Goal: Information Seeking & Learning: Learn about a topic

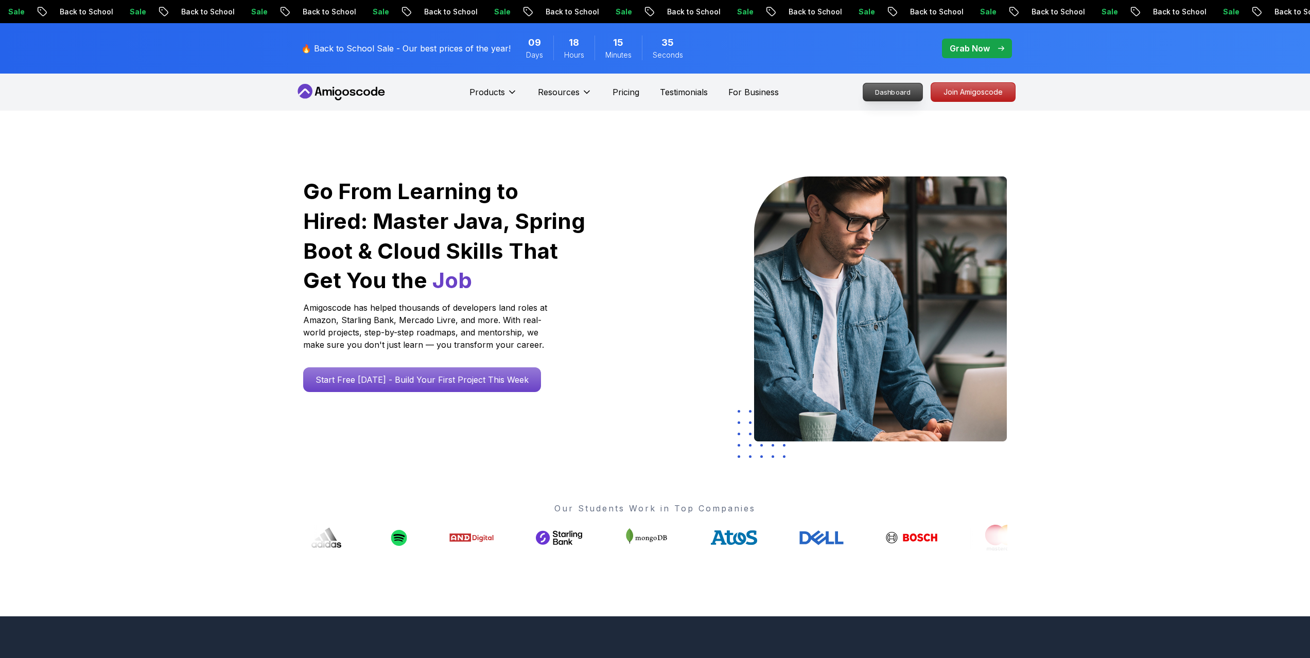
drag, startPoint x: 0, startPoint y: 0, endPoint x: 892, endPoint y: 90, distance: 896.9
click at [892, 90] on p "Dashboard" at bounding box center [892, 91] width 59 height 17
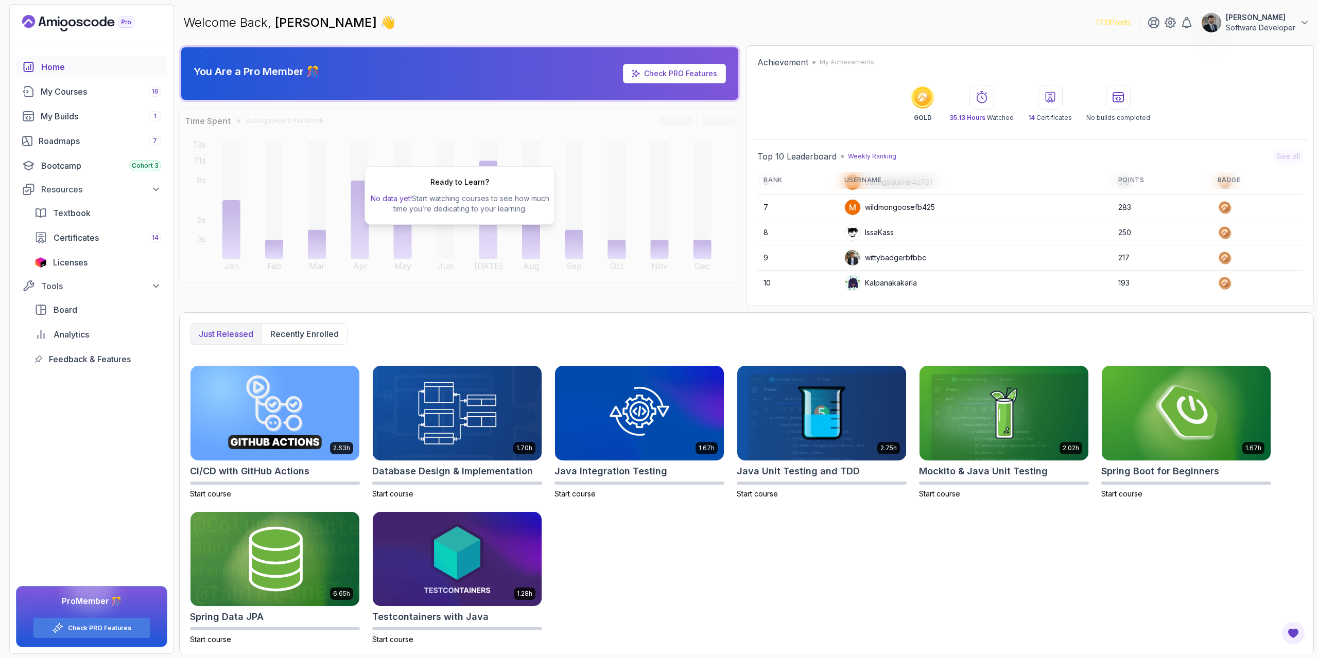
scroll to position [2, 0]
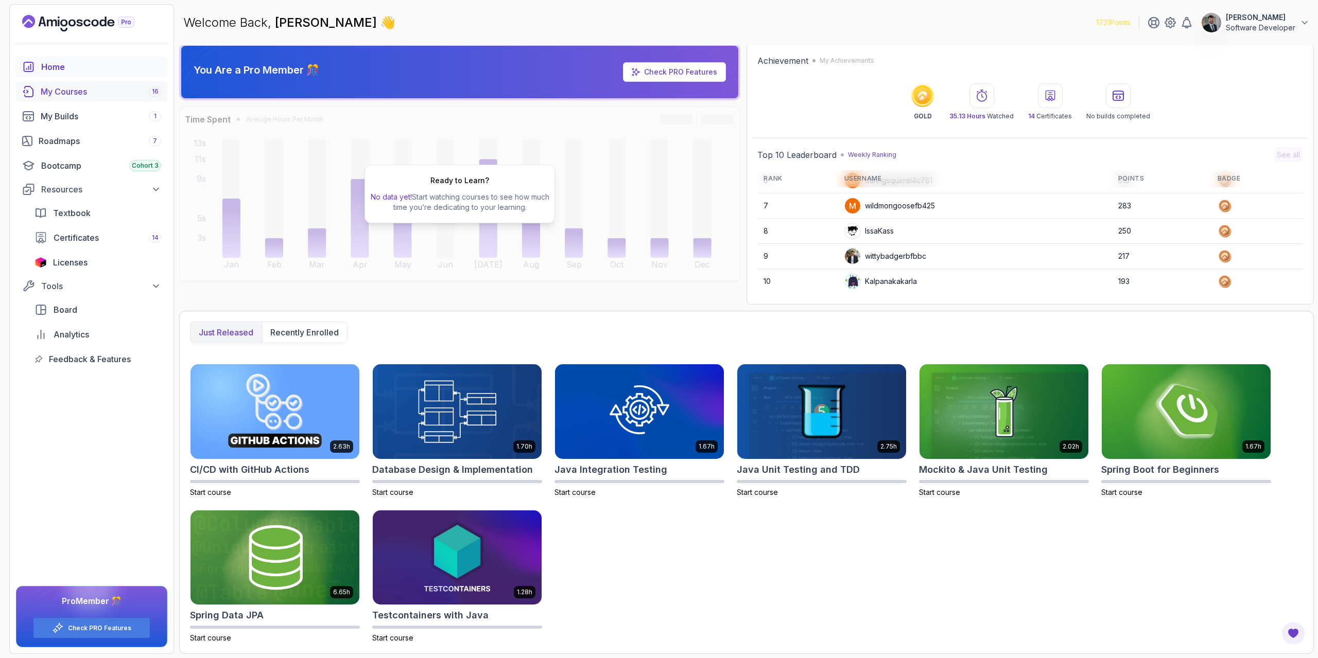
click at [66, 97] on div "My Courses 16" at bounding box center [101, 91] width 120 height 12
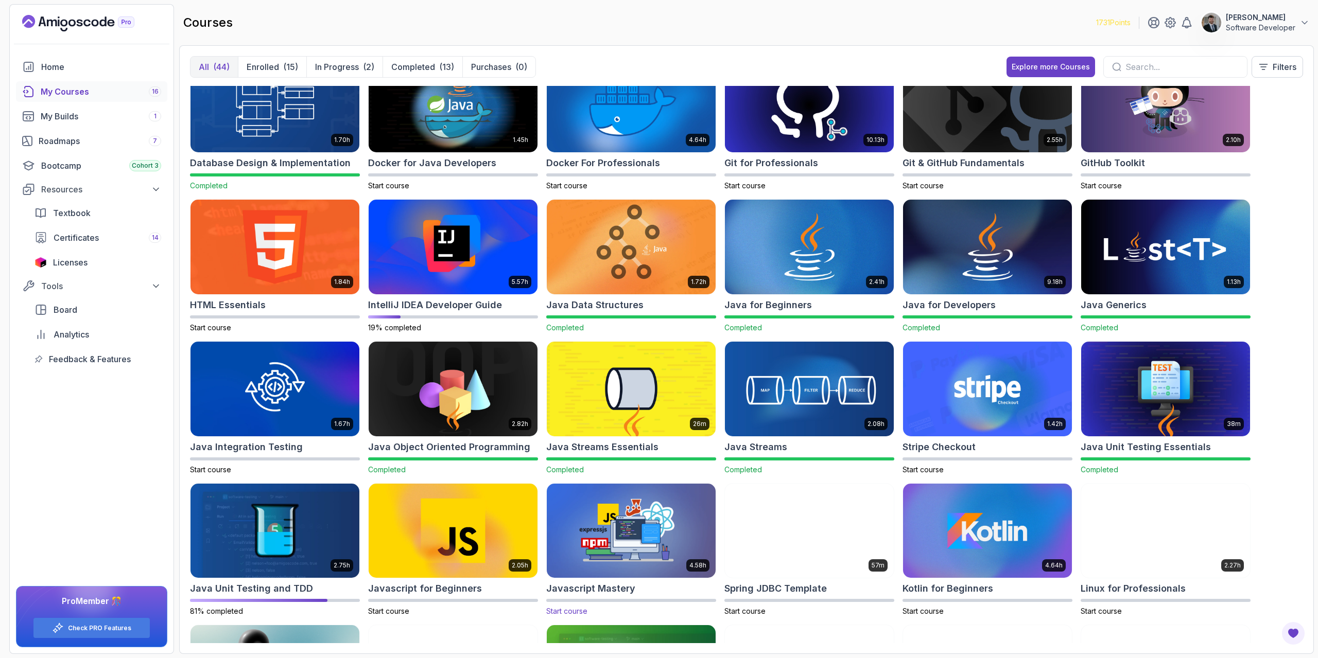
scroll to position [154, 0]
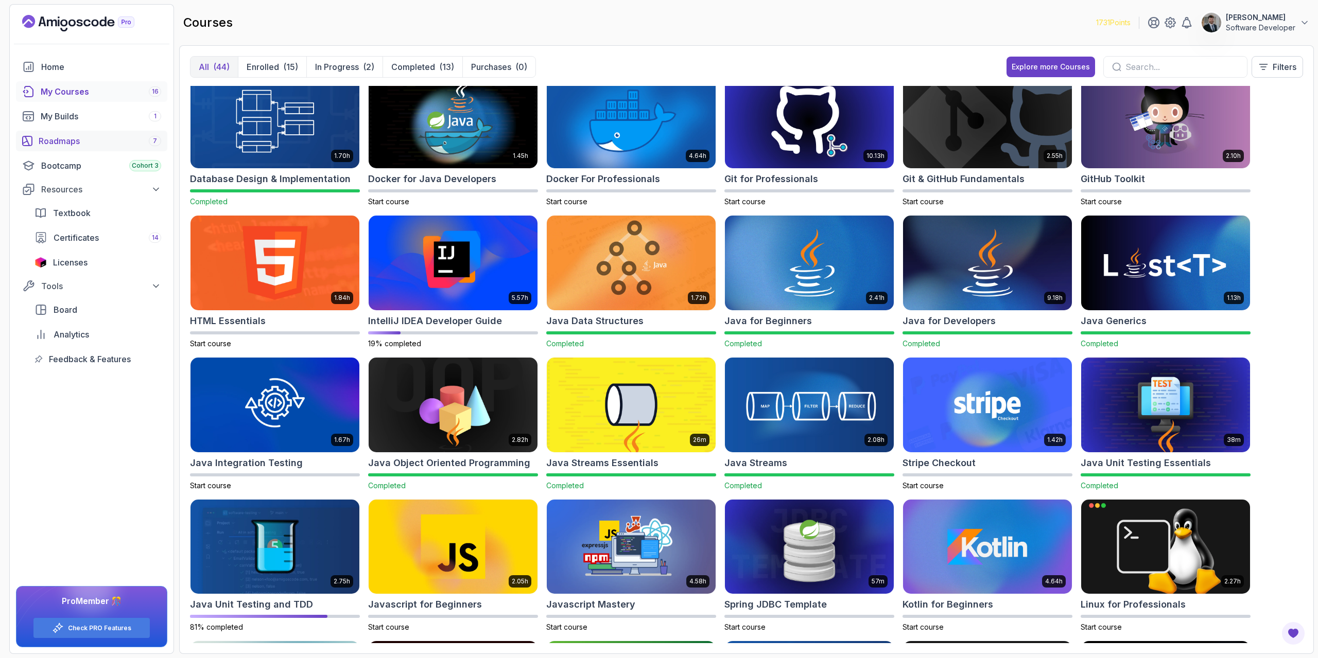
click at [74, 144] on div "Roadmaps 7" at bounding box center [100, 141] width 122 height 12
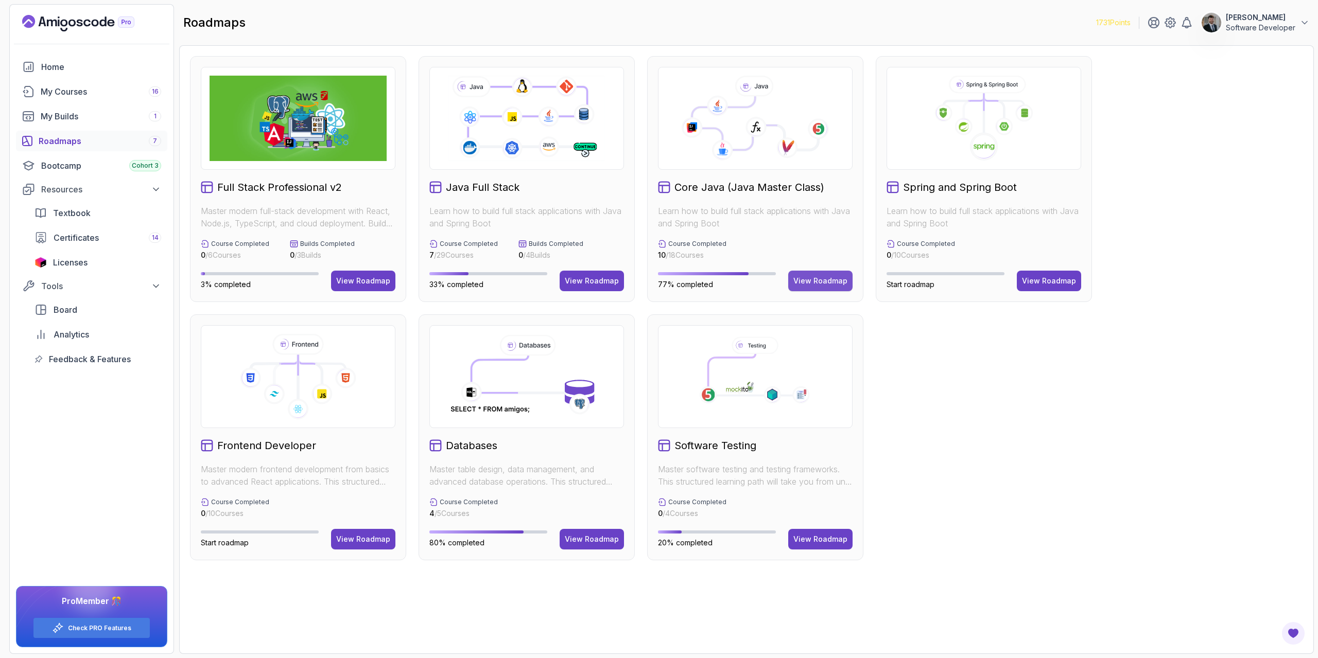
click at [831, 283] on div "View Roadmap" at bounding box center [820, 281] width 54 height 10
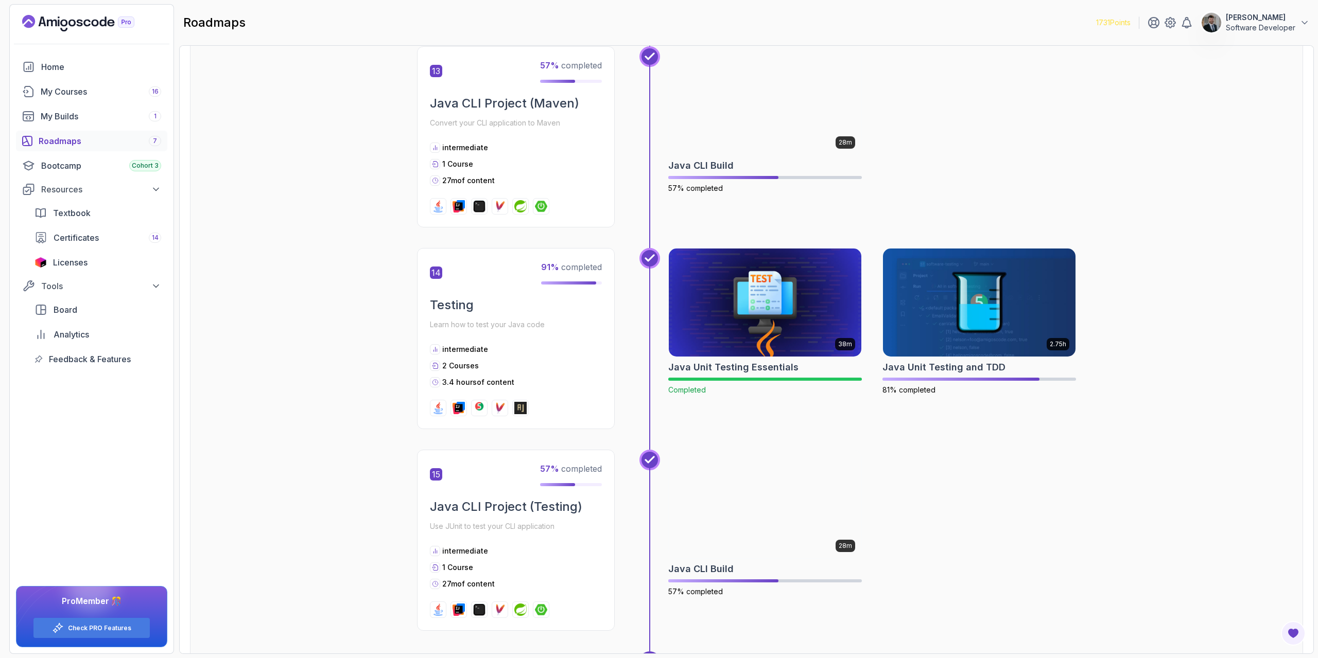
scroll to position [2870, 0]
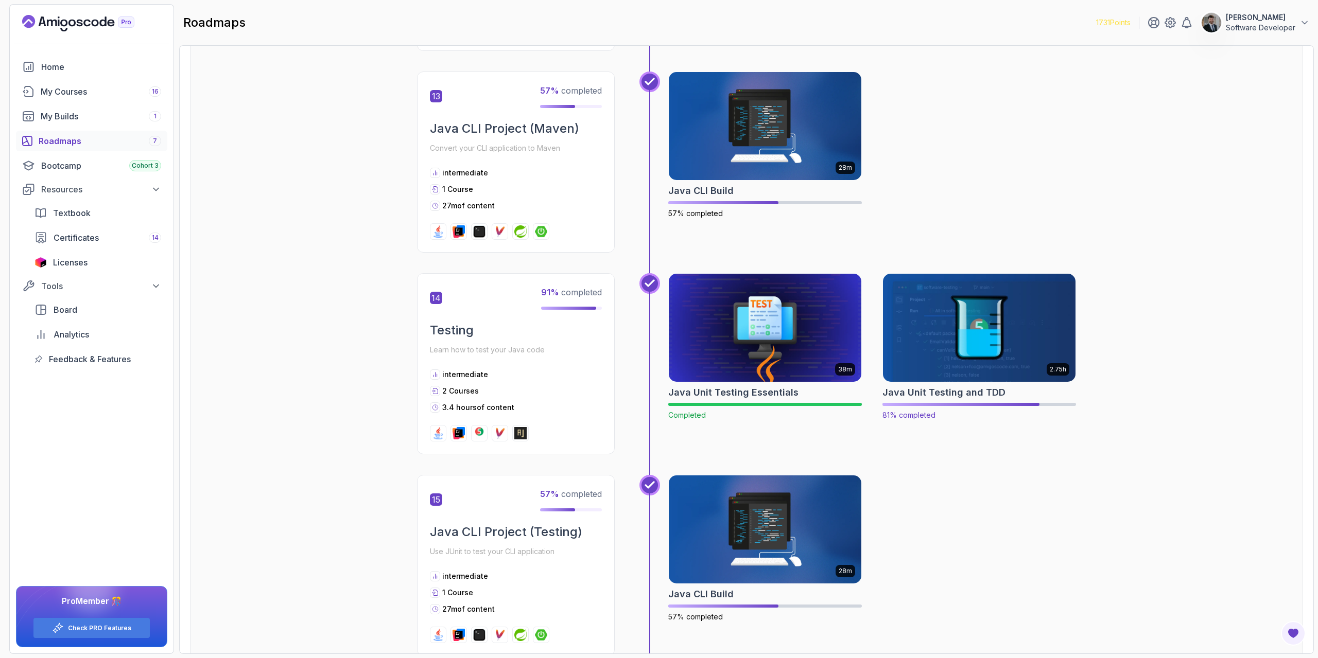
click at [954, 321] on img at bounding box center [979, 327] width 202 height 113
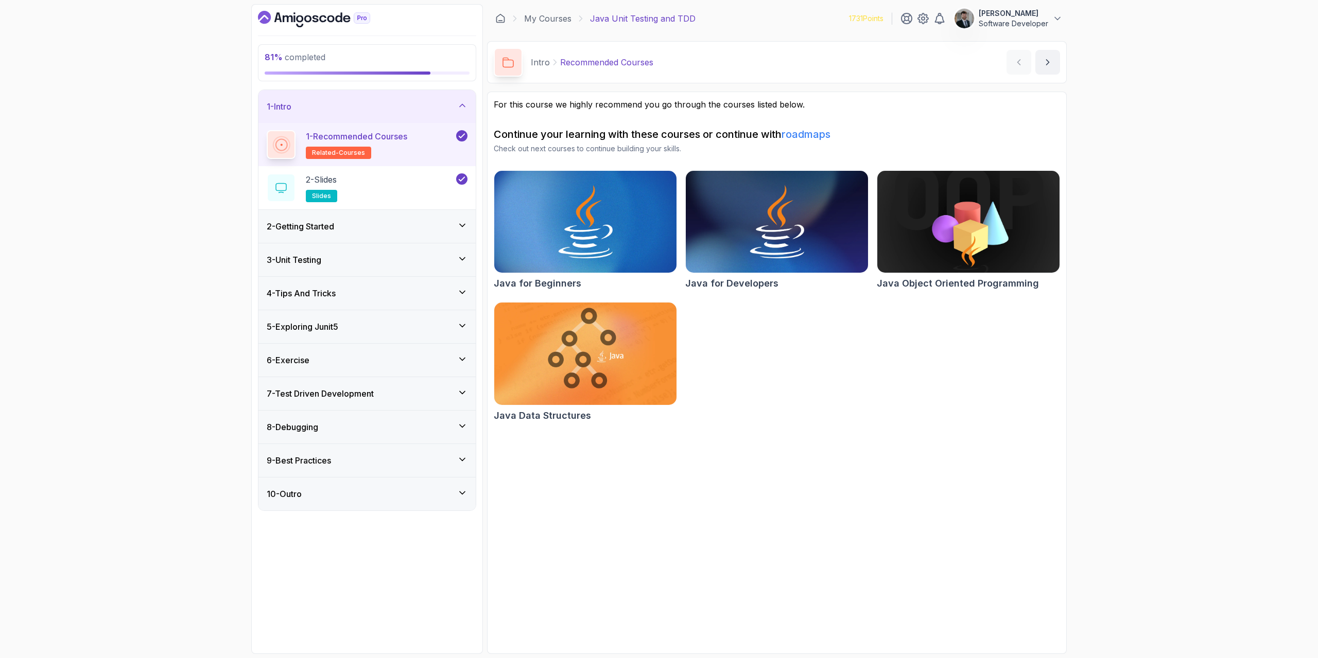
click at [354, 389] on h3 "7 - Test Driven Development" at bounding box center [320, 394] width 107 height 12
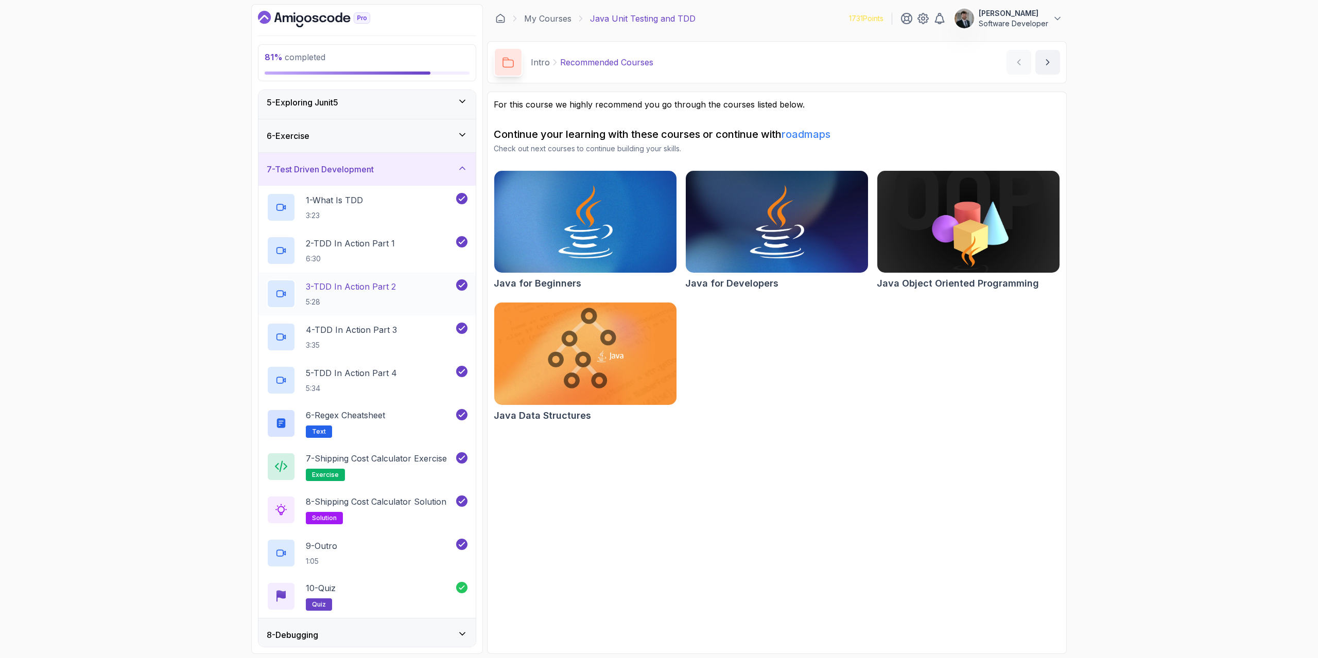
scroll to position [154, 0]
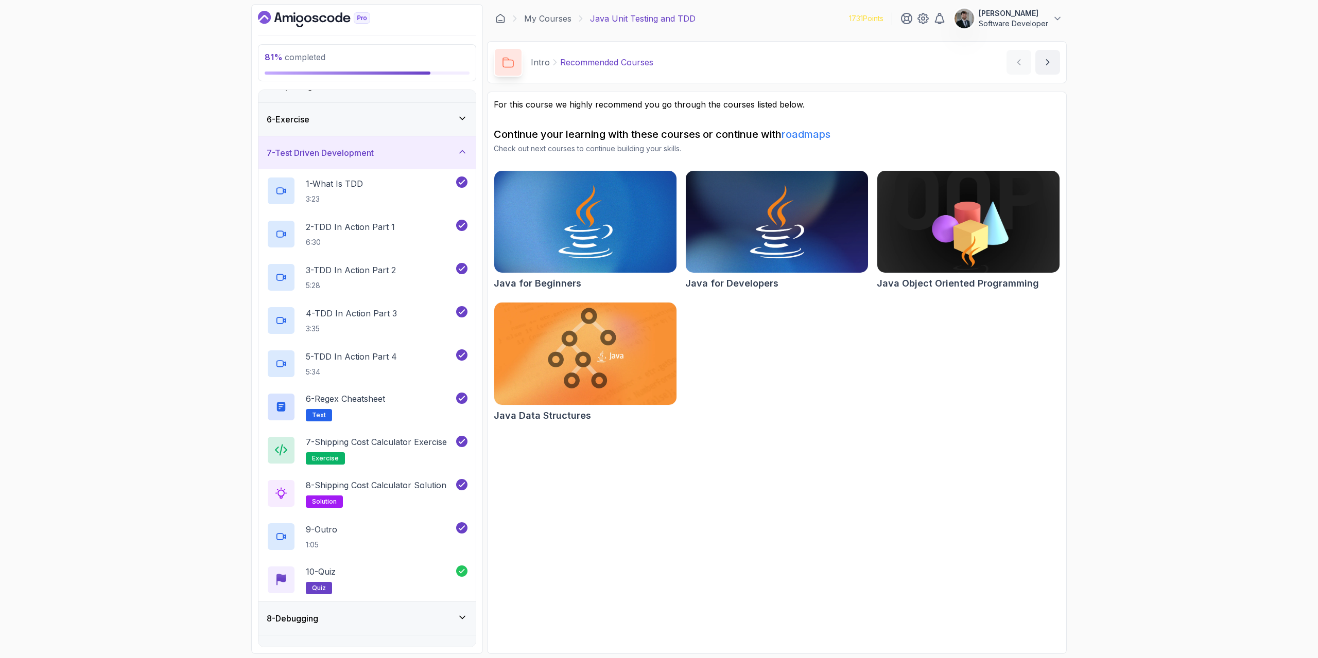
click at [348, 147] on h3 "7 - Test Driven Development" at bounding box center [320, 153] width 107 height 12
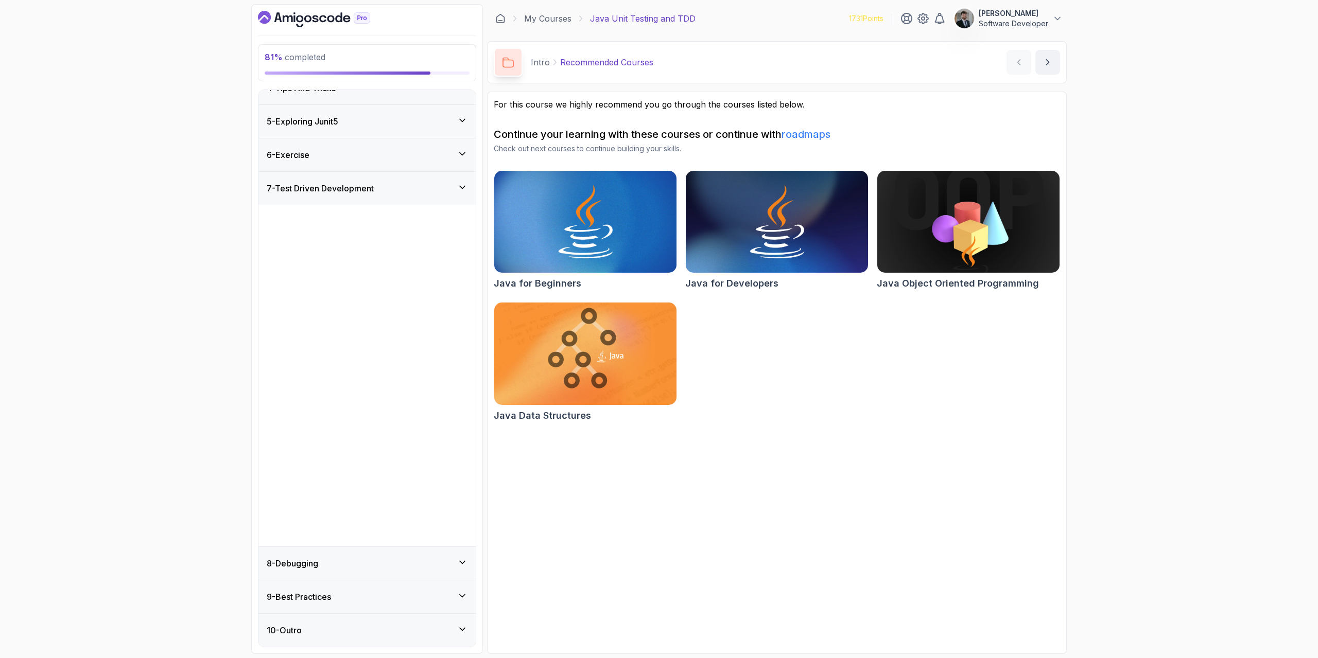
scroll to position [0, 0]
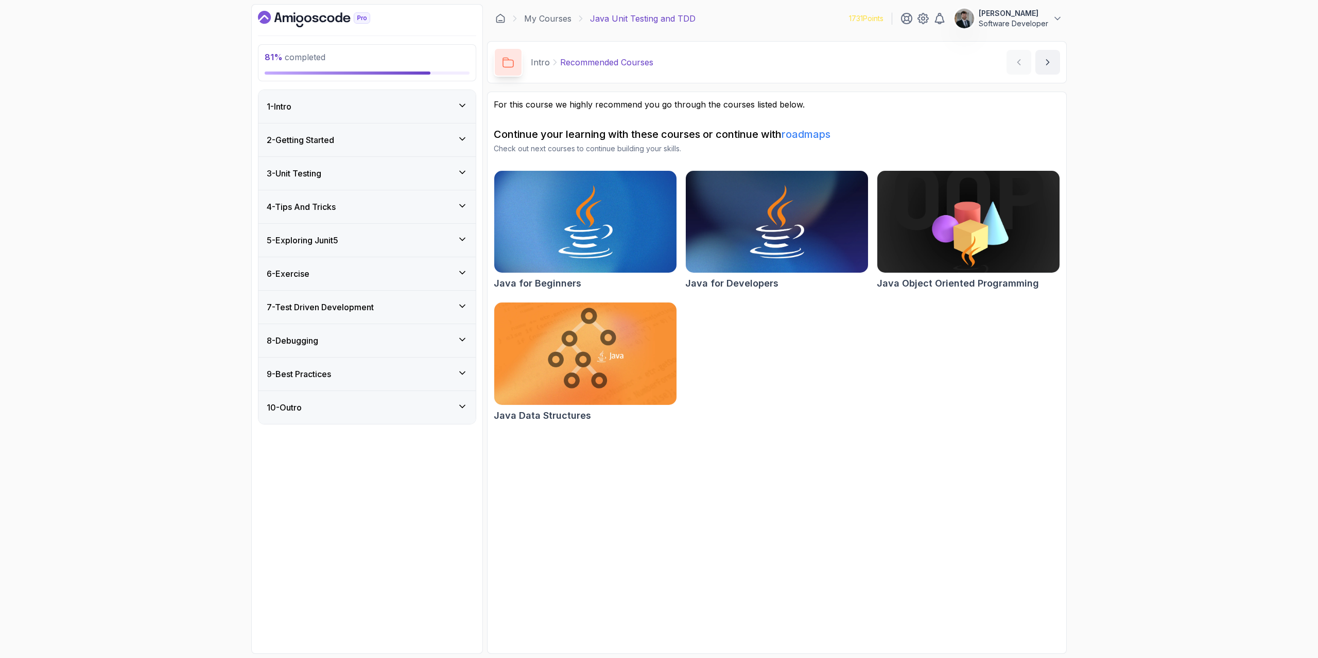
click at [315, 339] on h3 "8 - Debugging" at bounding box center [292, 341] width 51 height 12
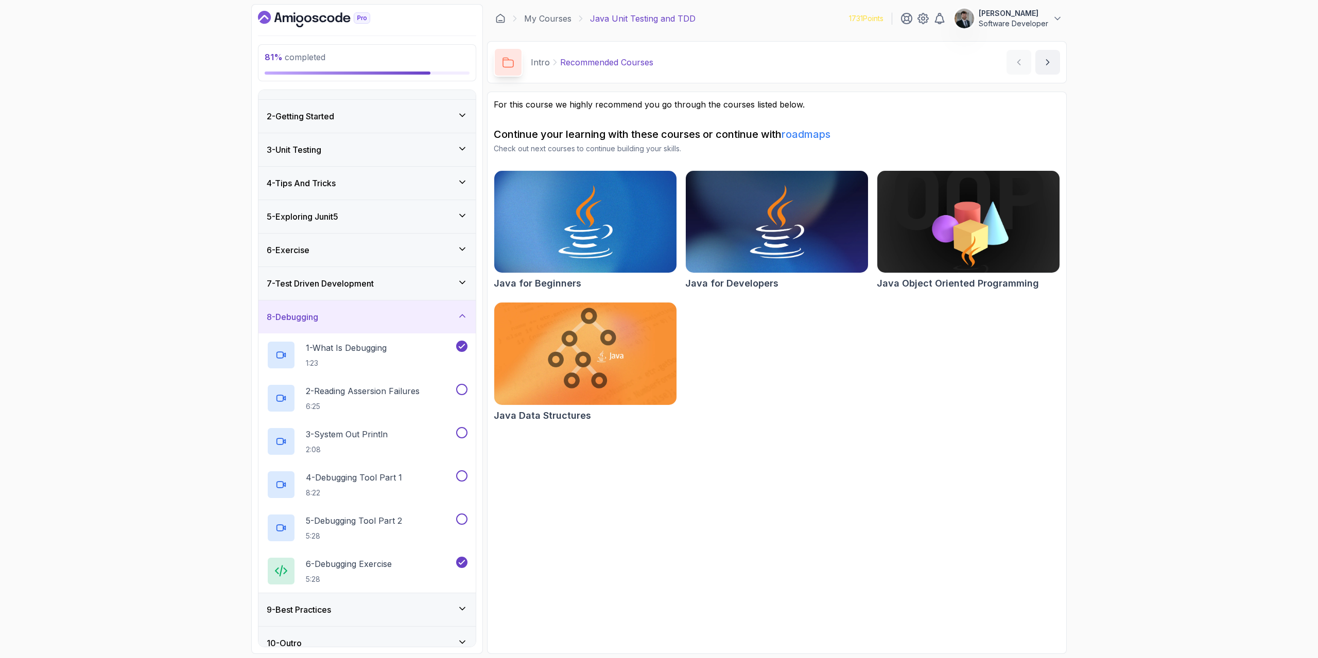
scroll to position [37, 0]
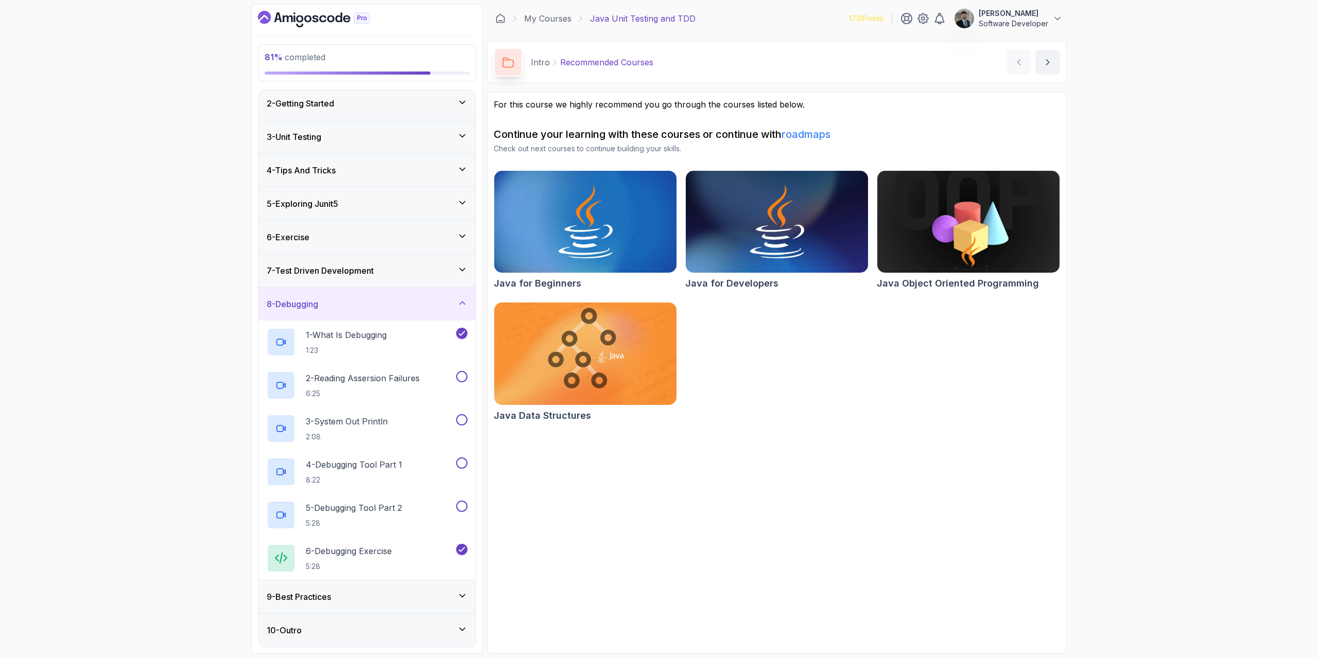
click at [326, 594] on h3 "9 - Best Practices" at bounding box center [299, 597] width 64 height 12
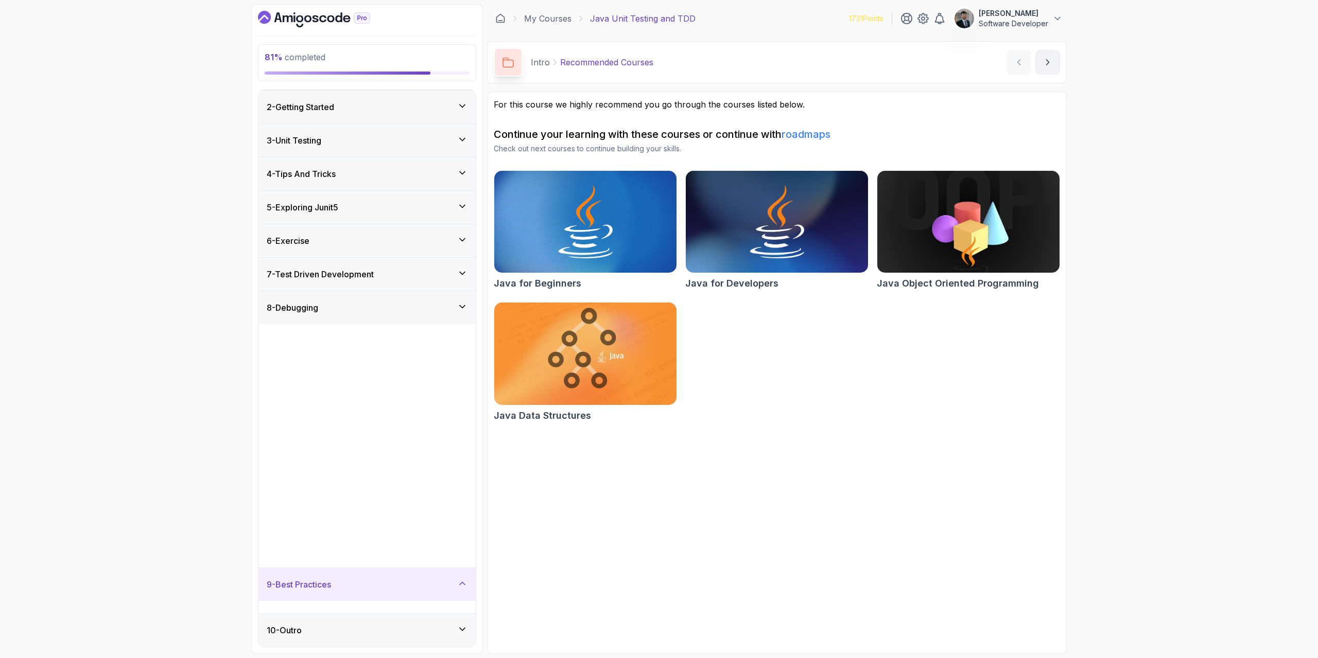
scroll to position [0, 0]
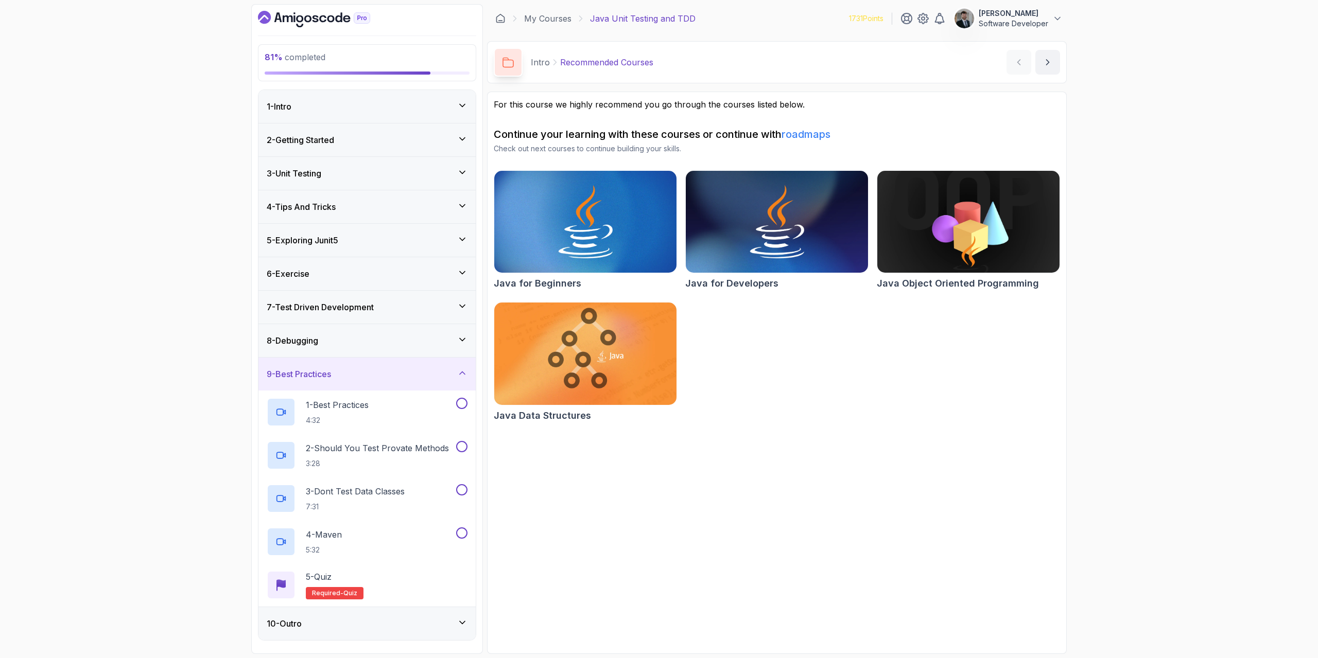
click at [346, 338] on div "8 - Debugging" at bounding box center [367, 341] width 201 height 12
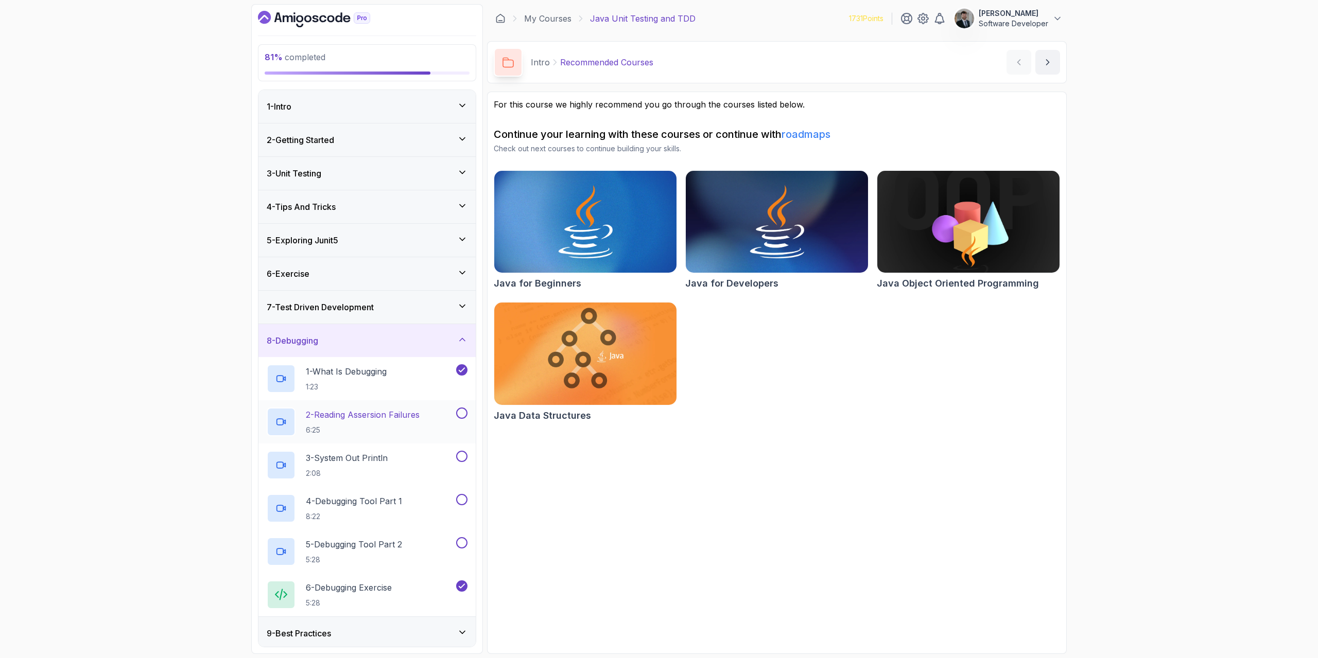
click at [372, 413] on p "2 - Reading Assersion Failures" at bounding box center [363, 415] width 114 height 12
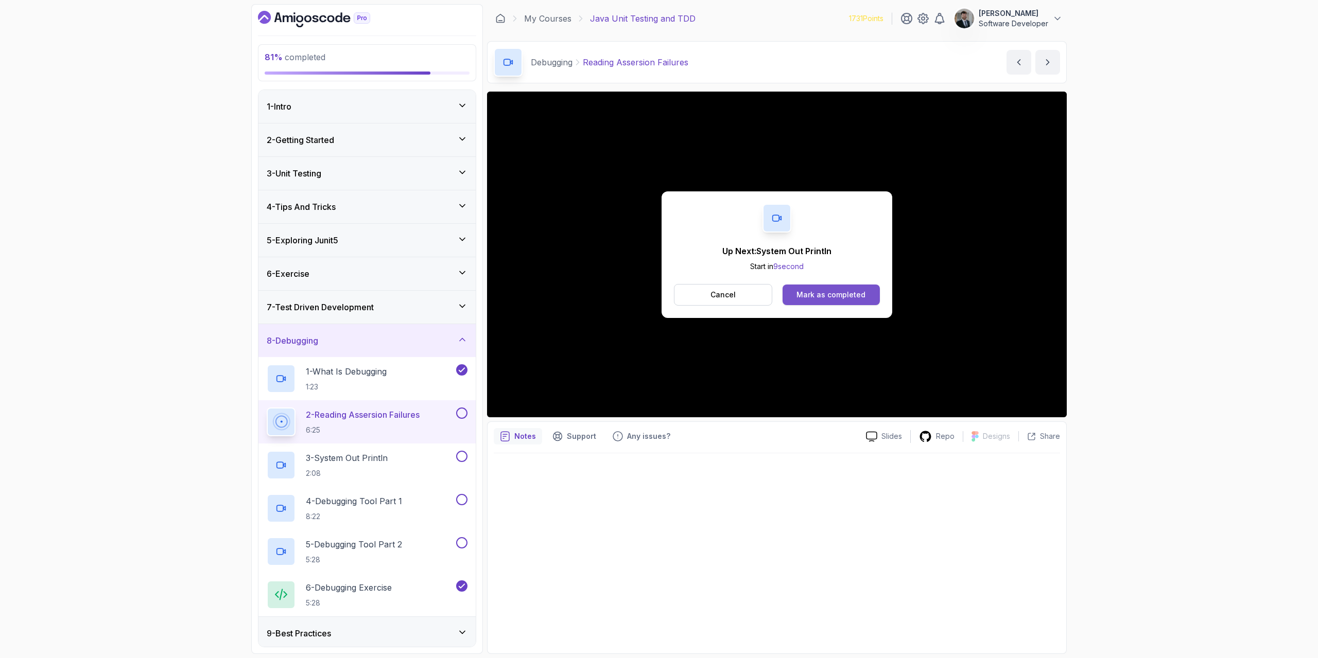
click at [800, 295] on div "Mark as completed" at bounding box center [830, 295] width 69 height 10
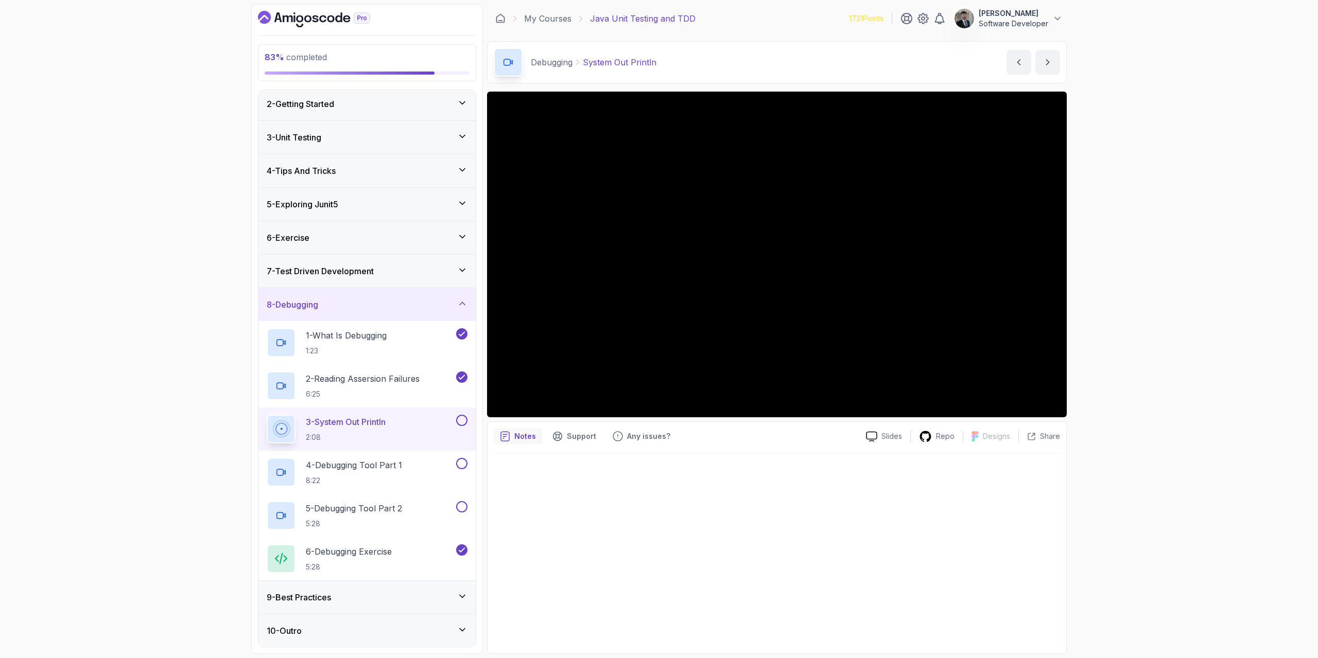
scroll to position [37, 0]
click at [383, 633] on div "10 - Outro" at bounding box center [367, 630] width 201 height 12
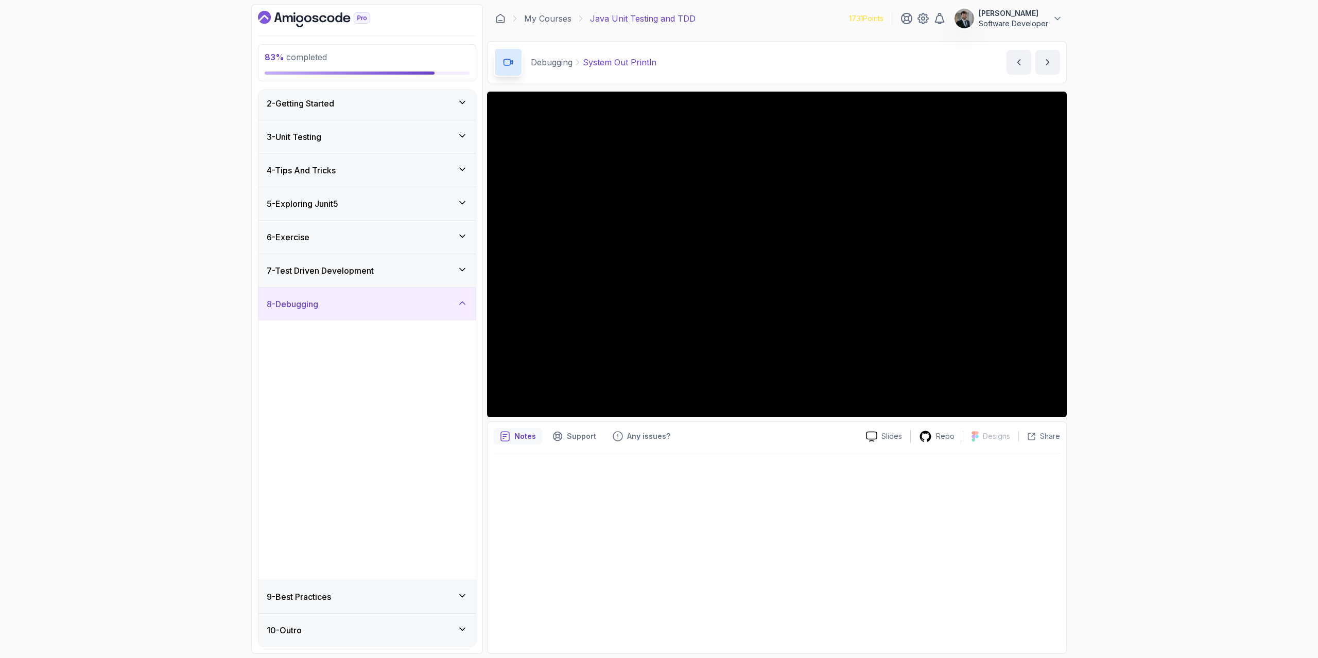
scroll to position [0, 0]
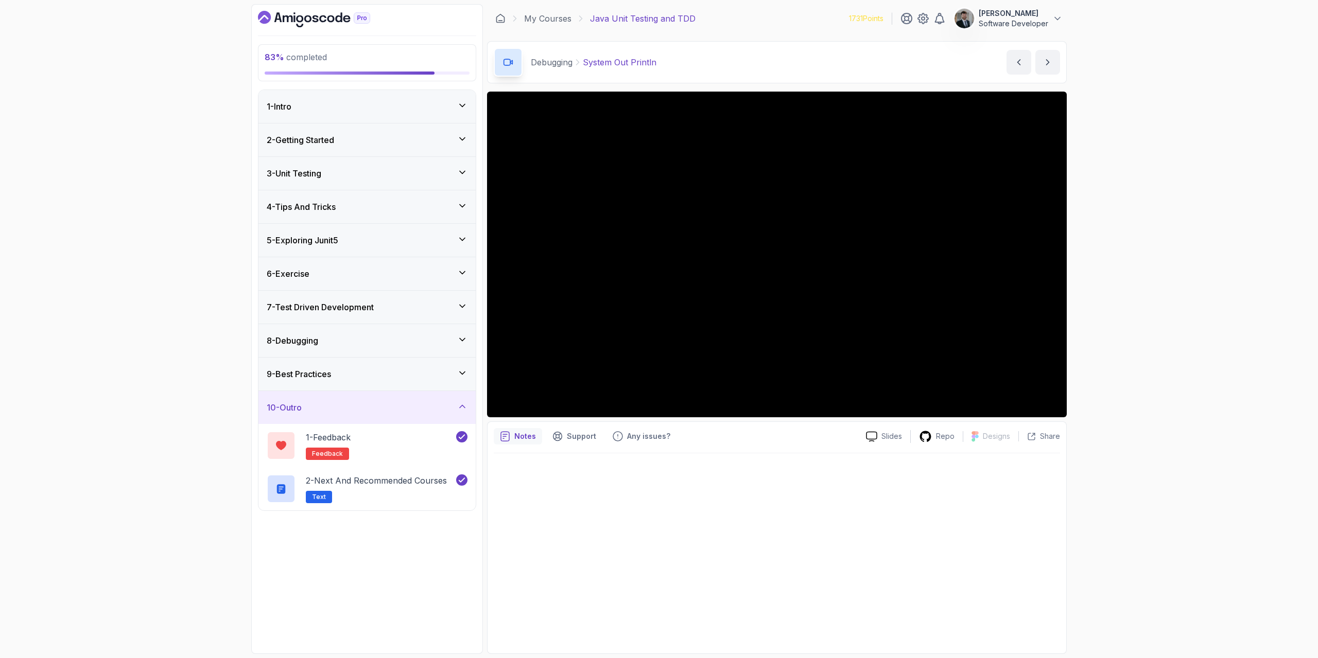
click at [397, 414] on div "10 - Outro" at bounding box center [366, 407] width 217 height 33
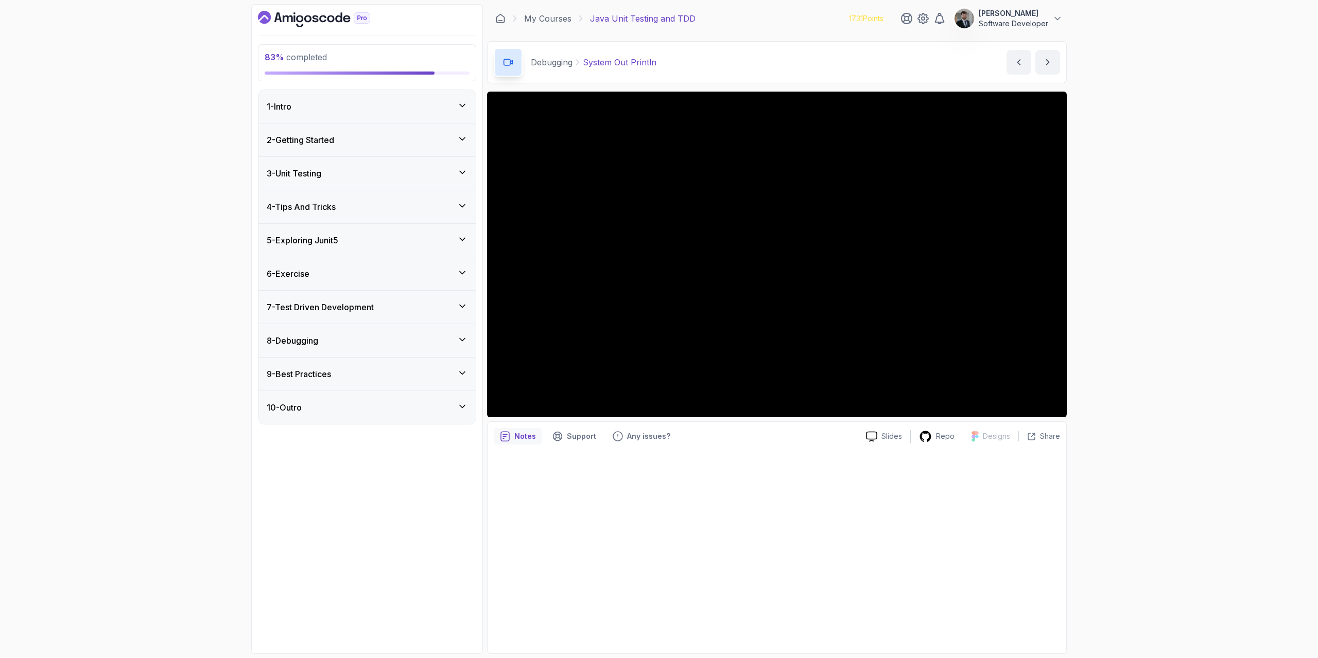
click at [402, 381] on div "9 - Best Practices" at bounding box center [366, 374] width 217 height 33
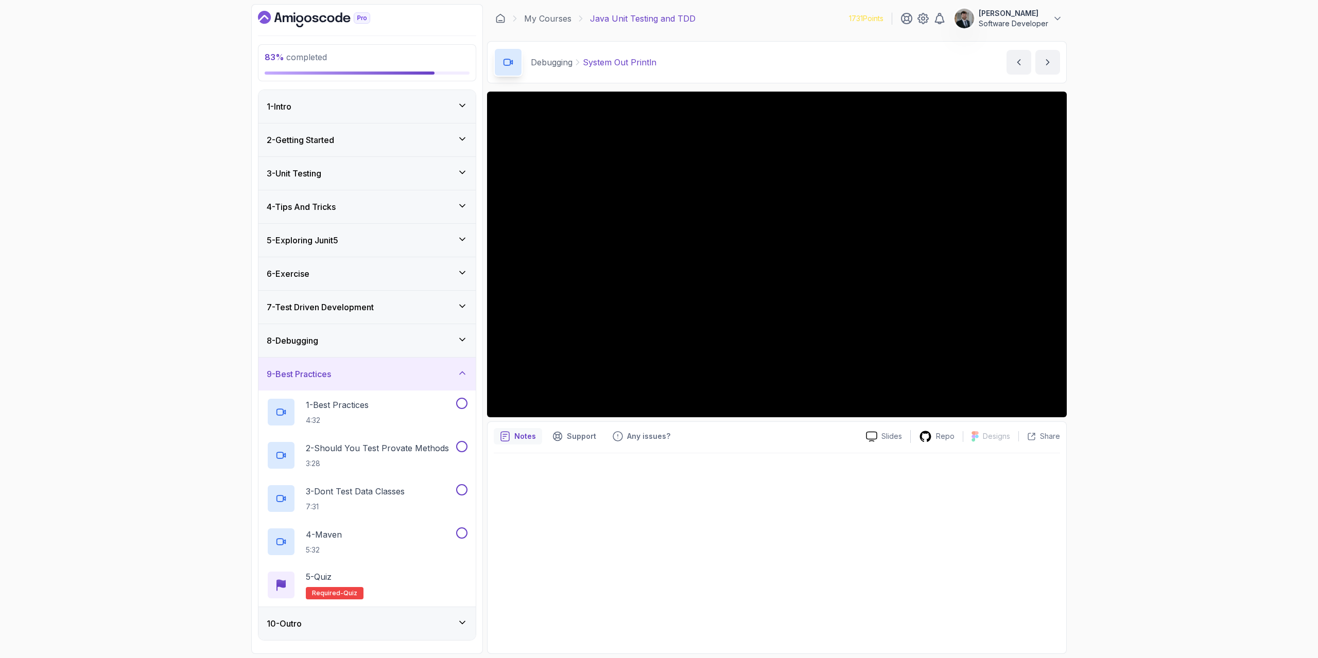
click at [395, 343] on div "8 - Debugging" at bounding box center [367, 341] width 201 height 12
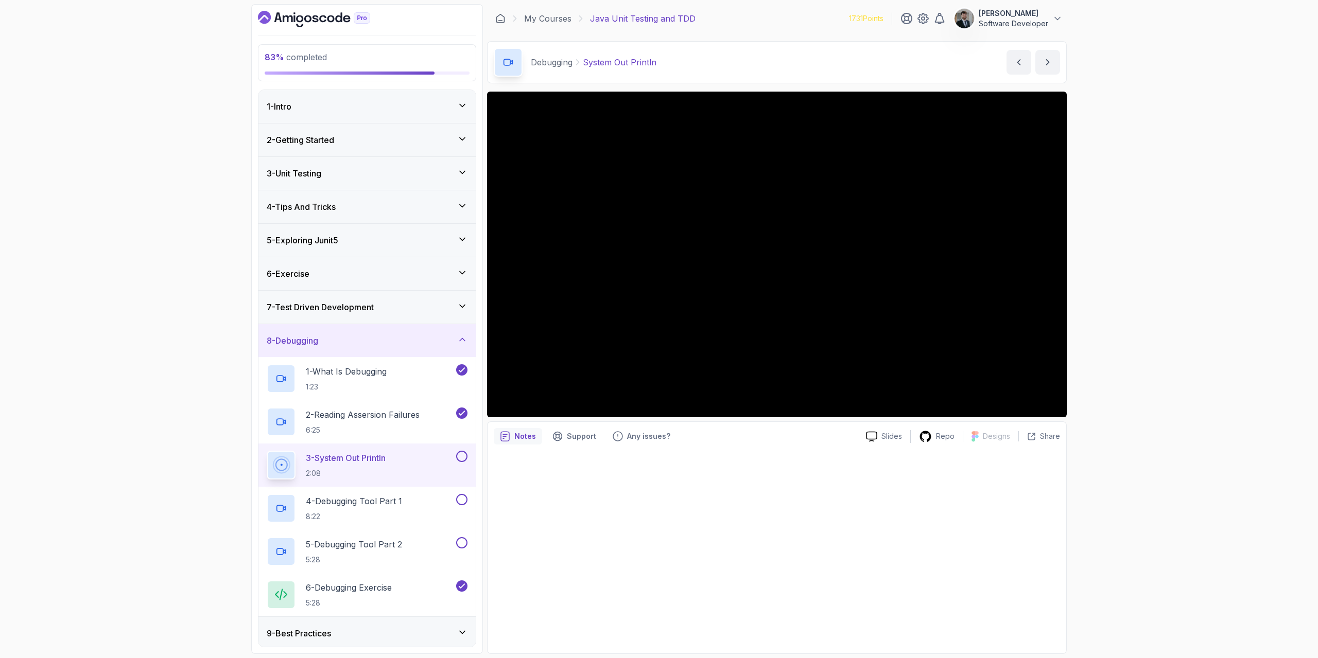
click at [395, 343] on div "8 - Debugging" at bounding box center [367, 341] width 201 height 12
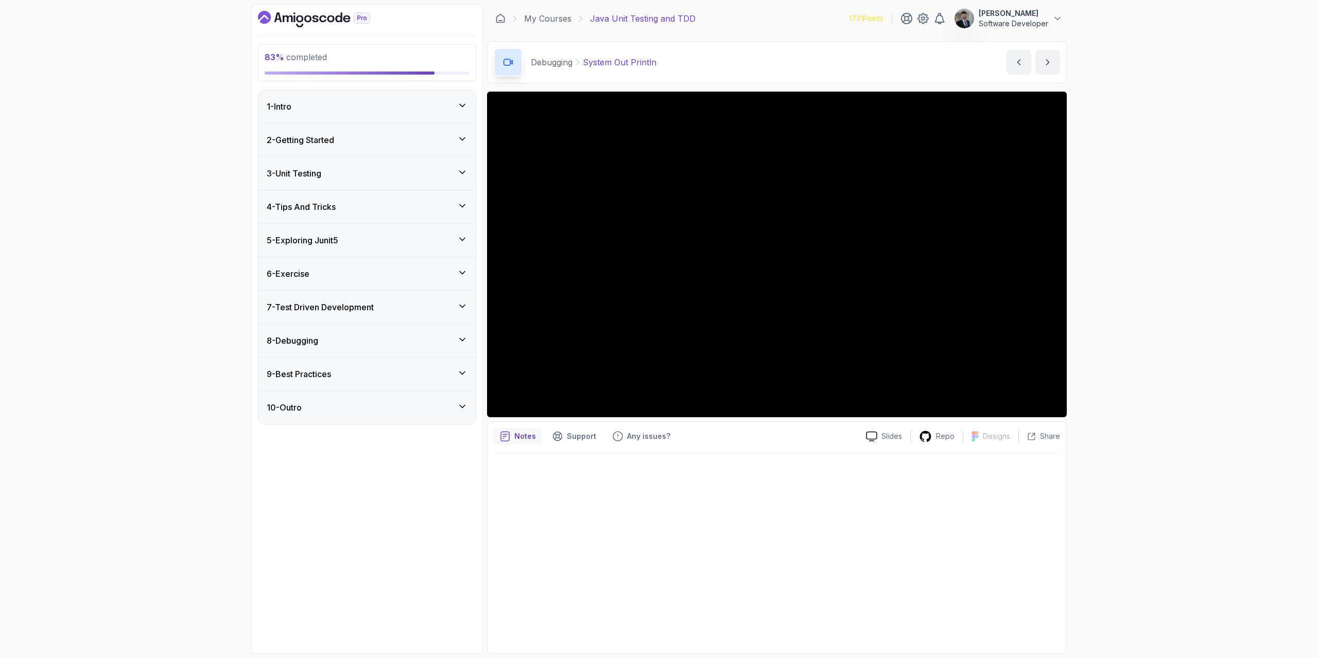
click at [394, 379] on div "9 - Best Practices" at bounding box center [367, 374] width 201 height 12
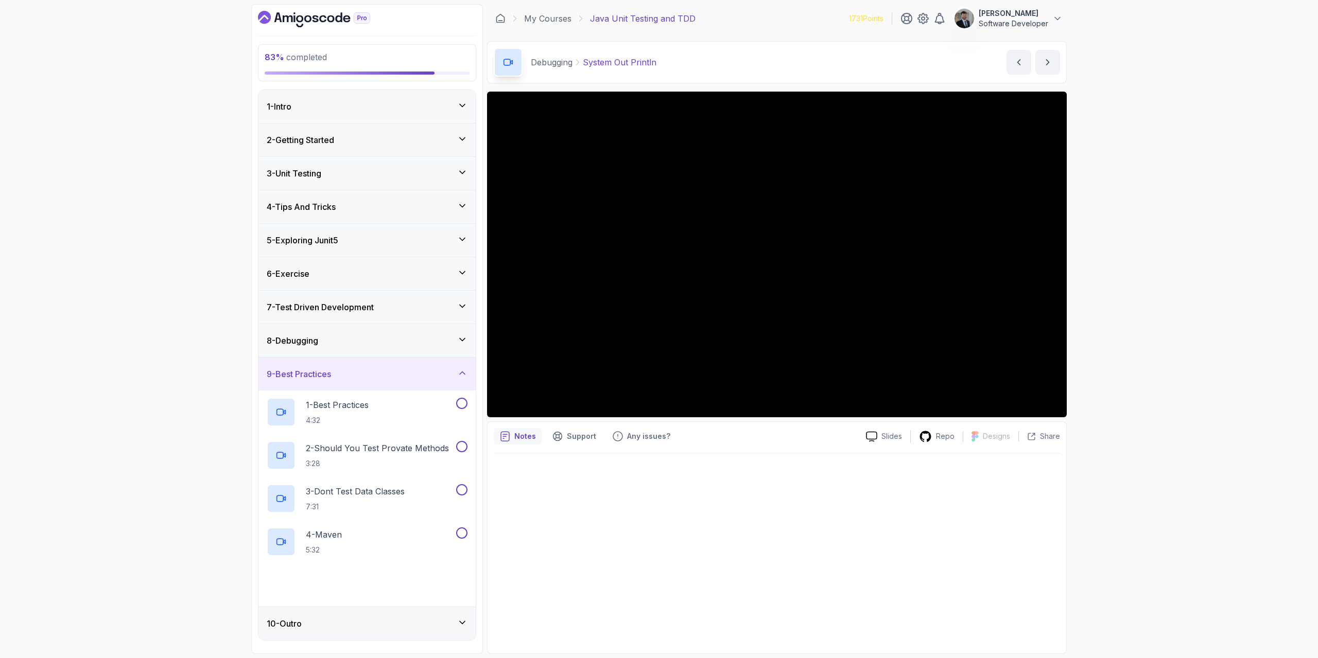
click at [395, 376] on div "9 - Best Practices" at bounding box center [367, 374] width 201 height 12
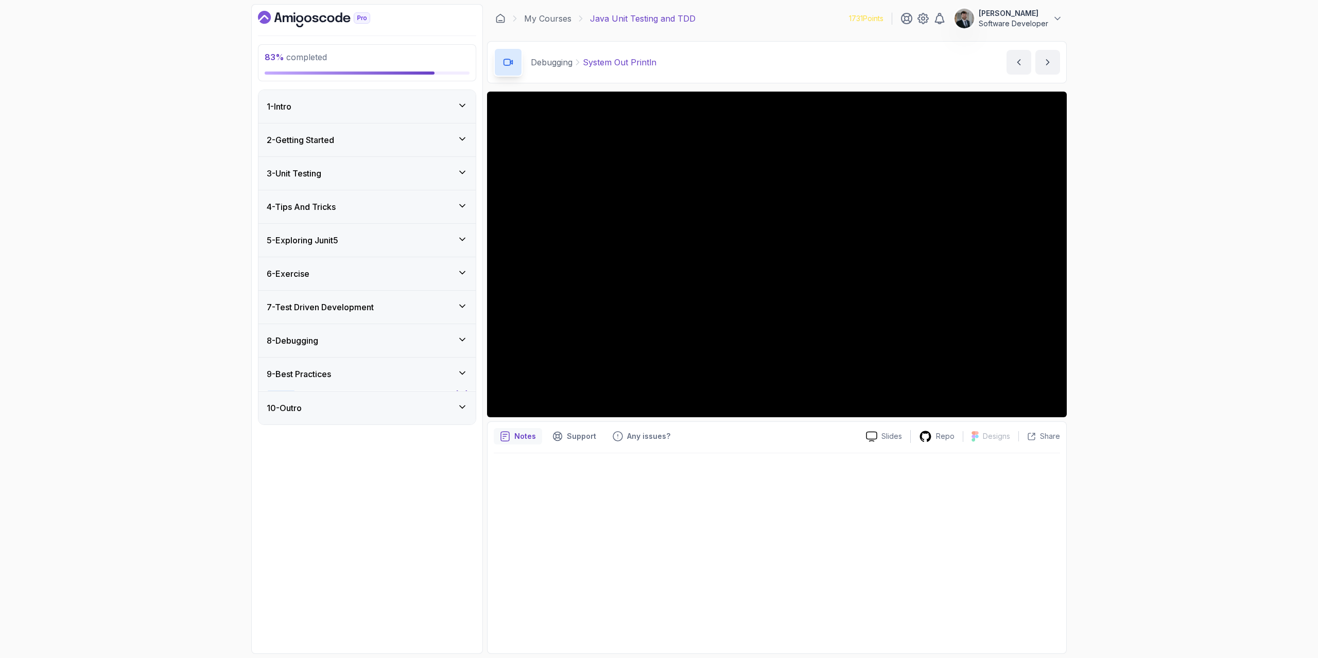
click at [381, 344] on div "8 - Debugging" at bounding box center [367, 341] width 201 height 12
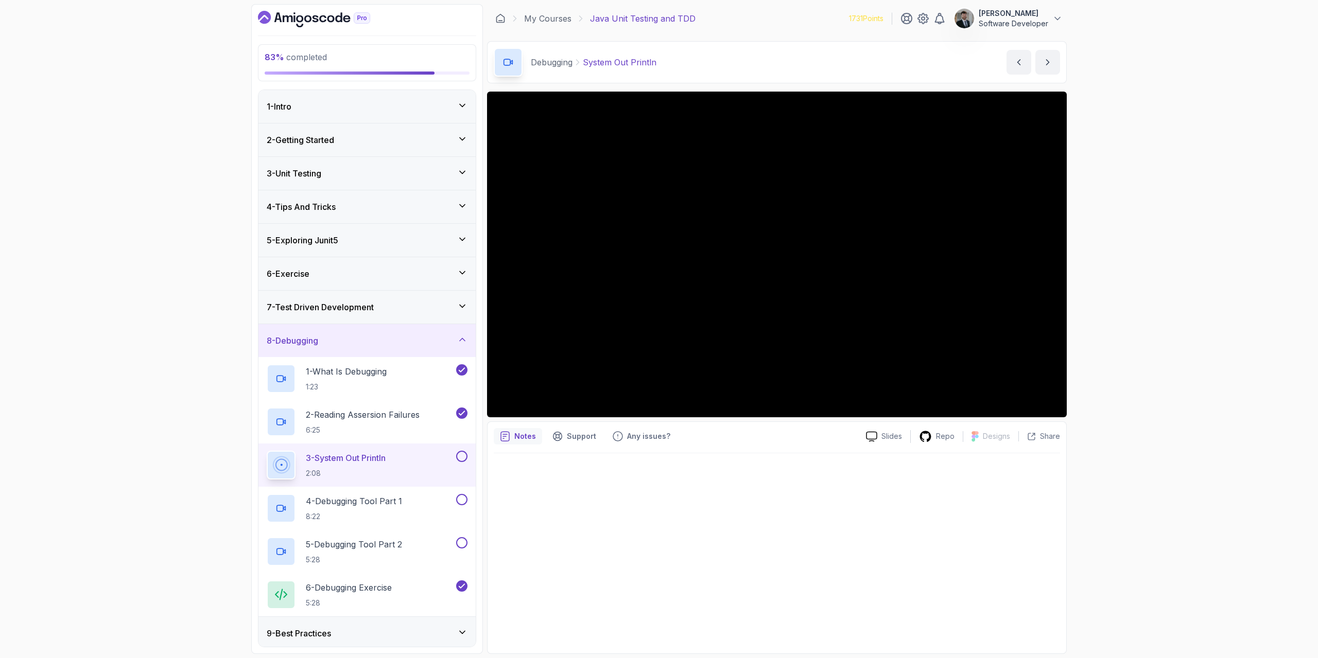
click at [381, 343] on div "8 - Debugging" at bounding box center [367, 341] width 201 height 12
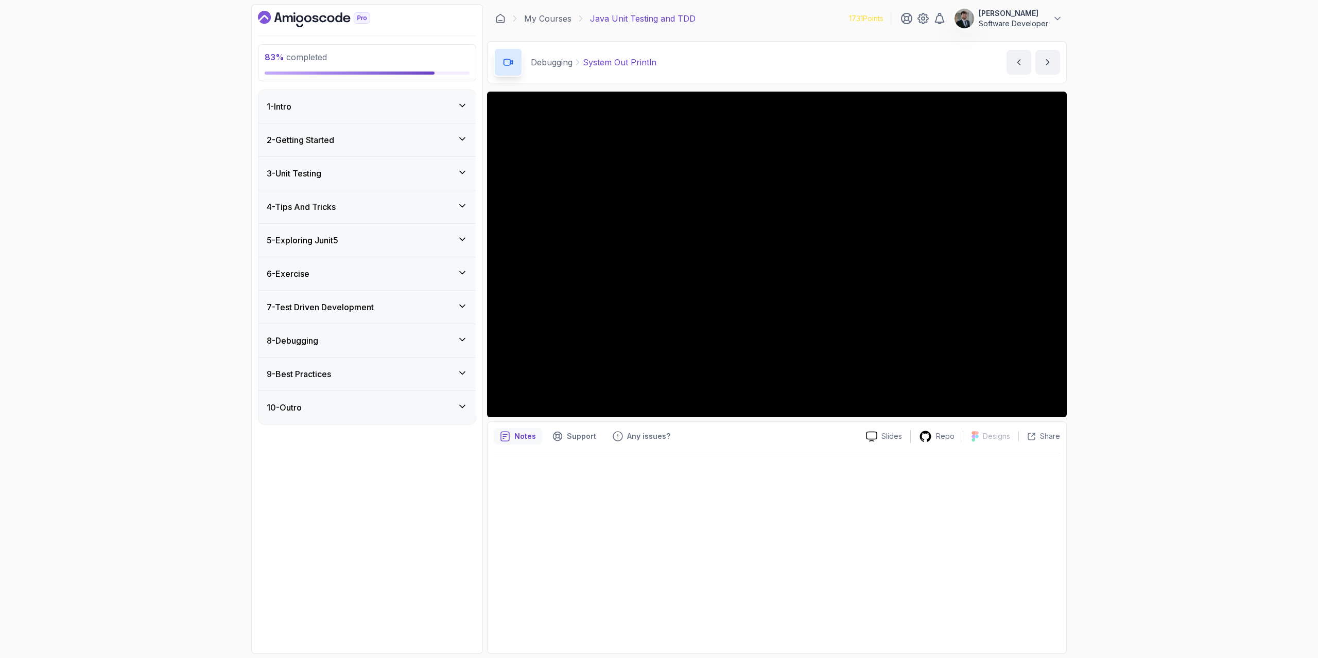
click at [375, 388] on div "9 - Best Practices" at bounding box center [366, 374] width 217 height 33
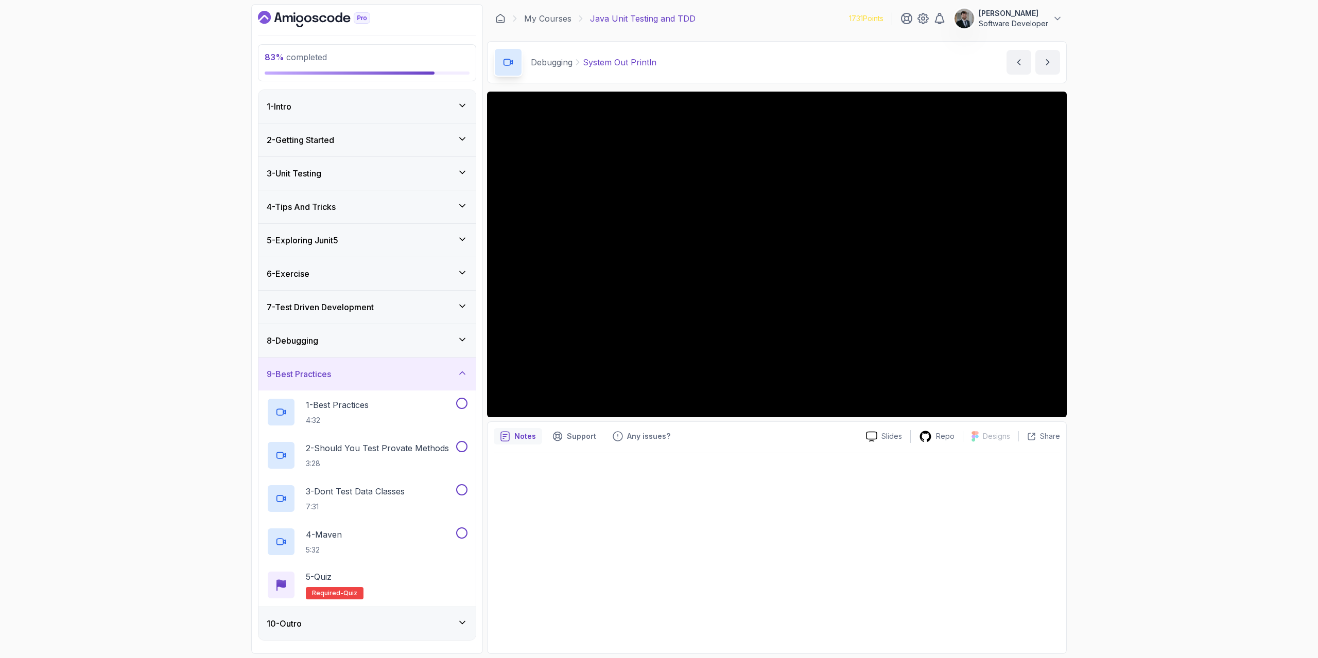
click at [383, 373] on div "9 - Best Practices" at bounding box center [367, 374] width 201 height 12
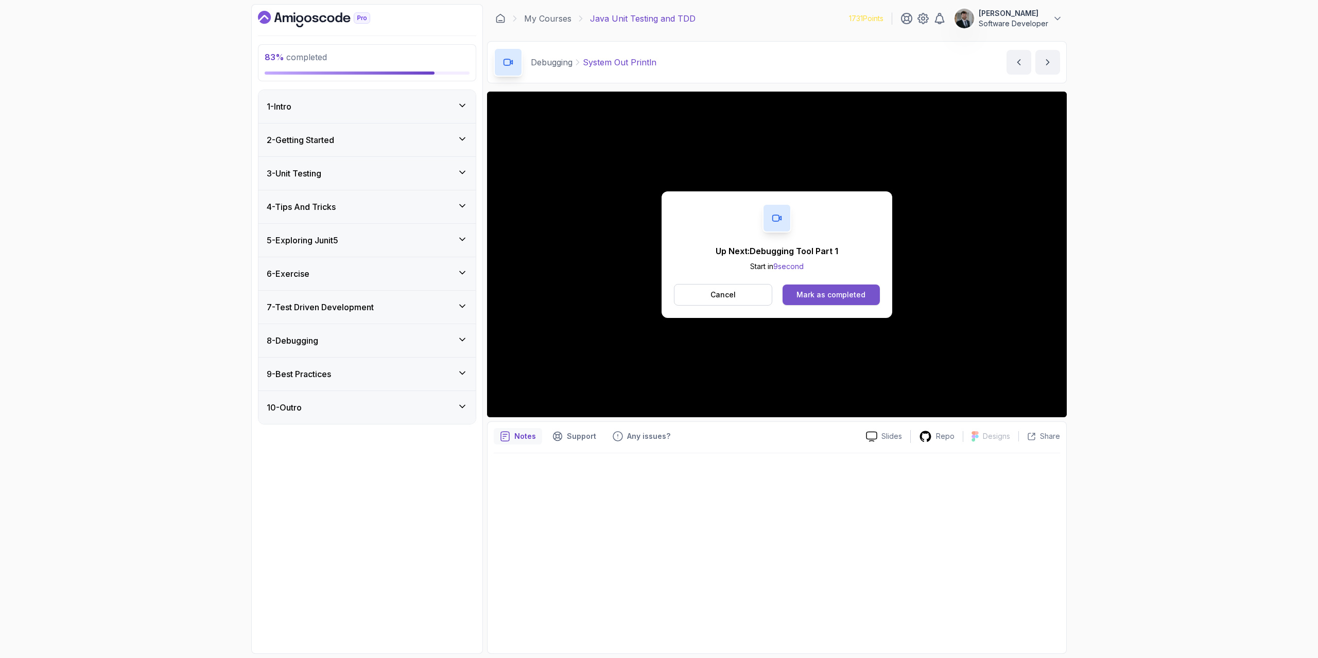
click at [856, 292] on div "Mark as completed" at bounding box center [830, 295] width 69 height 10
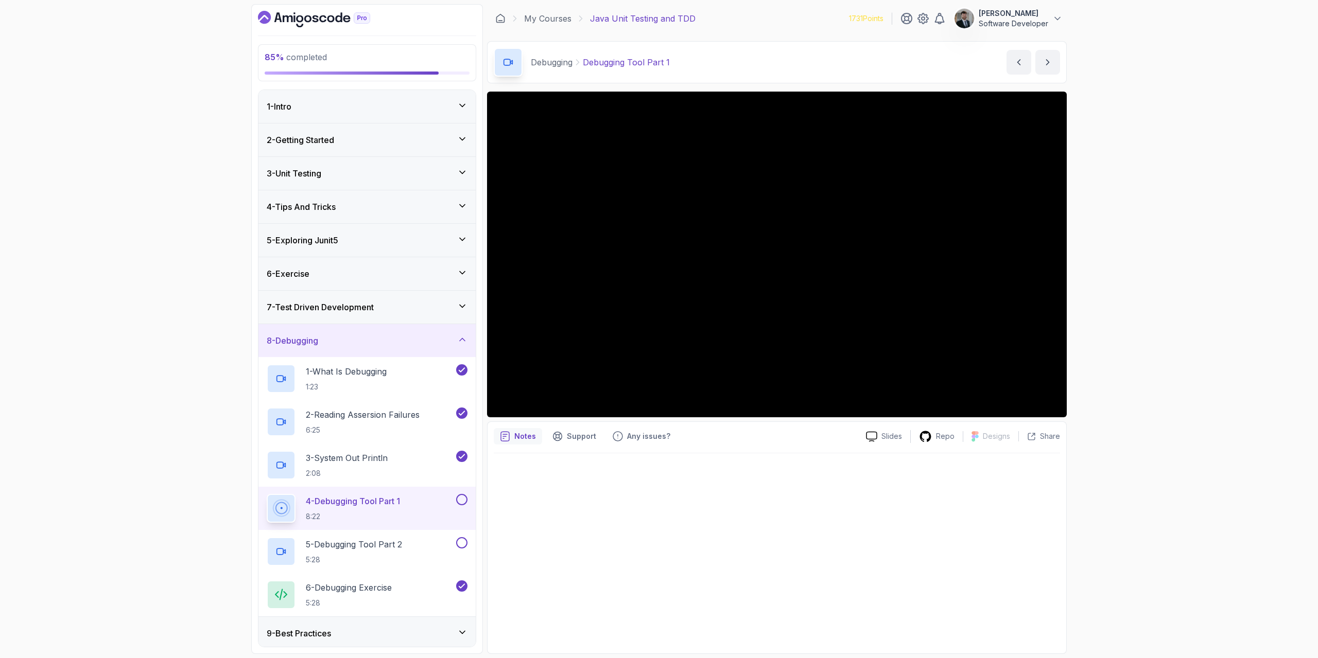
click at [457, 500] on button at bounding box center [461, 499] width 11 height 11
click at [402, 542] on p "5 - Debugging Tool Part 2" at bounding box center [354, 544] width 96 height 12
click at [463, 542] on button at bounding box center [461, 542] width 11 height 11
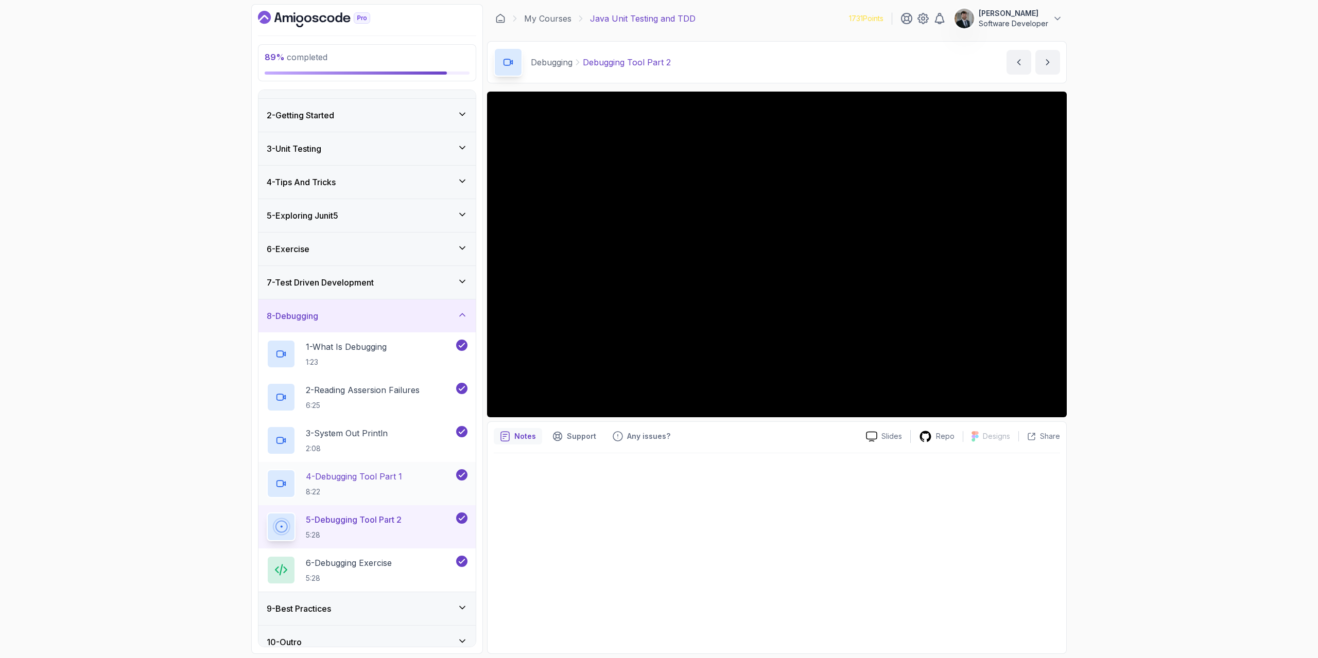
scroll to position [37, 0]
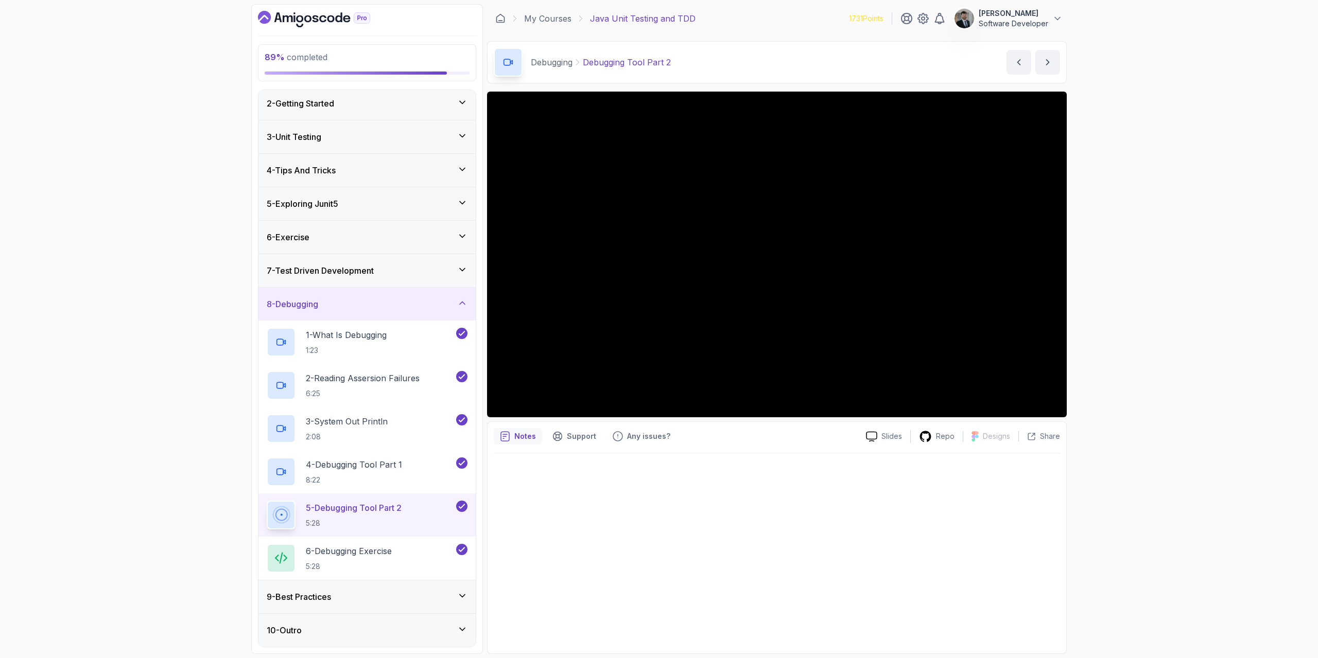
click at [362, 592] on div "9 - Best Practices" at bounding box center [367, 597] width 201 height 12
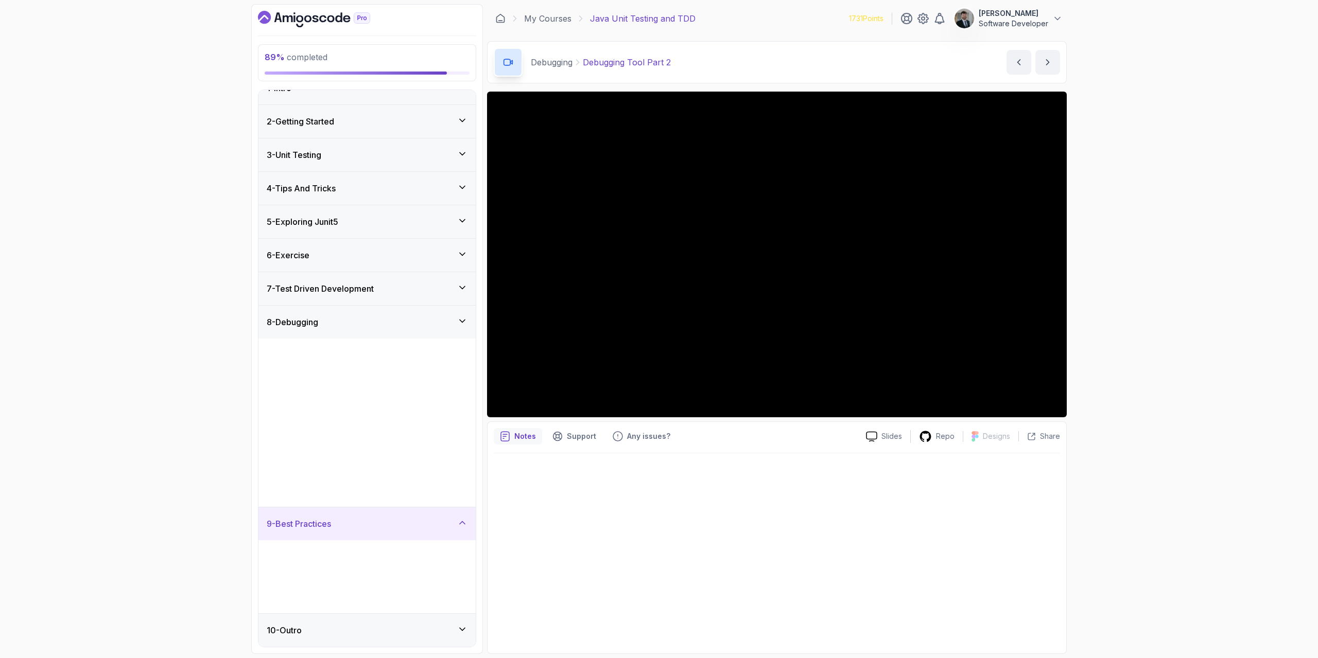
scroll to position [0, 0]
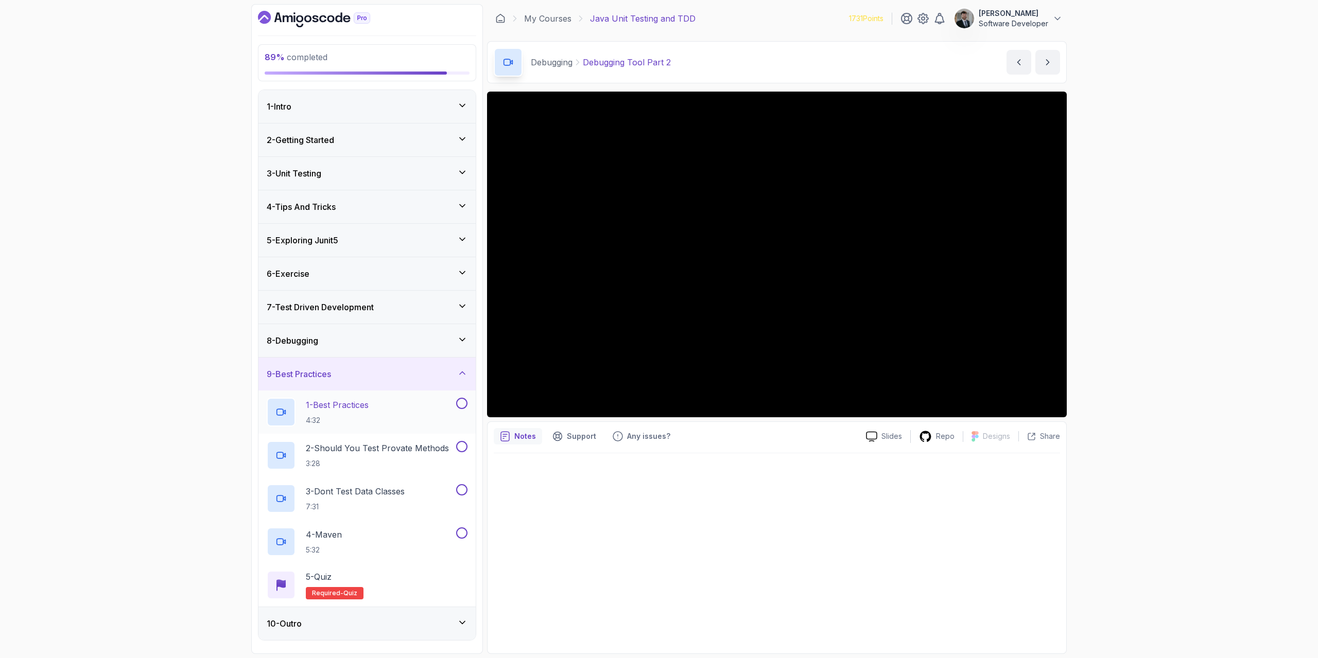
click at [358, 396] on div "1 - Best Practices 4:32" at bounding box center [366, 412] width 217 height 43
click at [356, 404] on p "1 - Best Practices" at bounding box center [337, 405] width 63 height 12
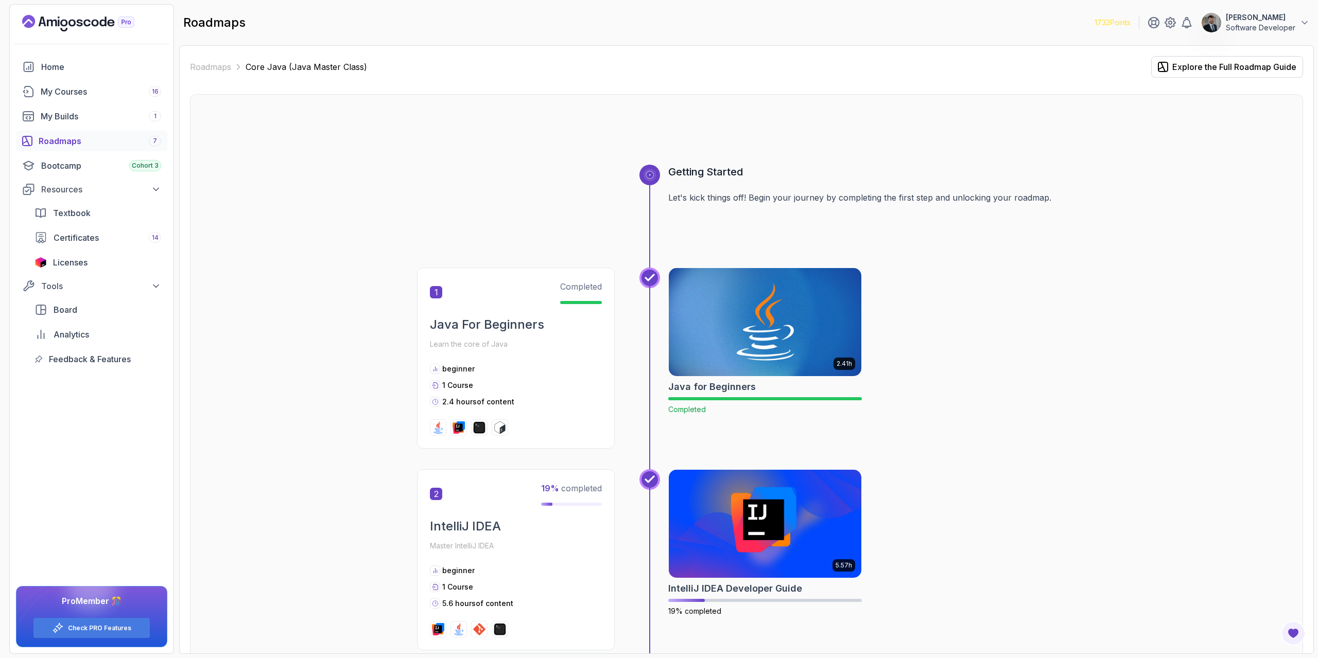
click at [94, 141] on div "Roadmaps 7" at bounding box center [100, 141] width 122 height 12
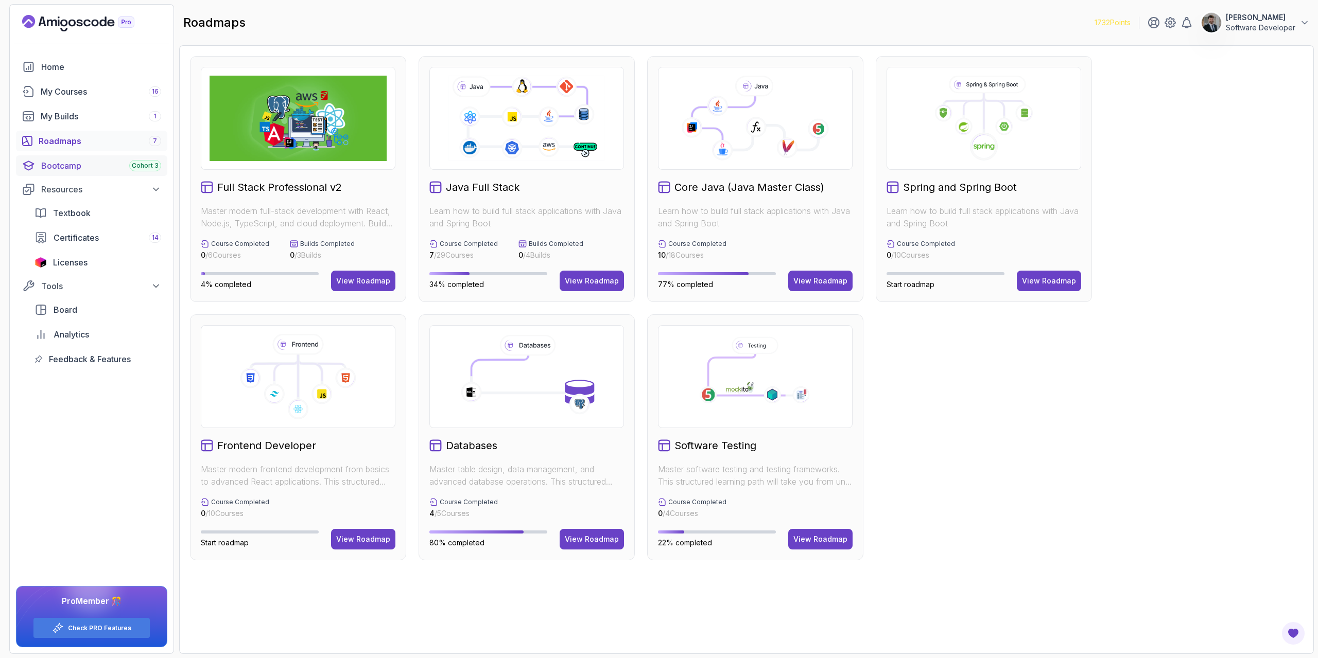
click at [146, 166] on span "Cohort 3" at bounding box center [145, 166] width 27 height 8
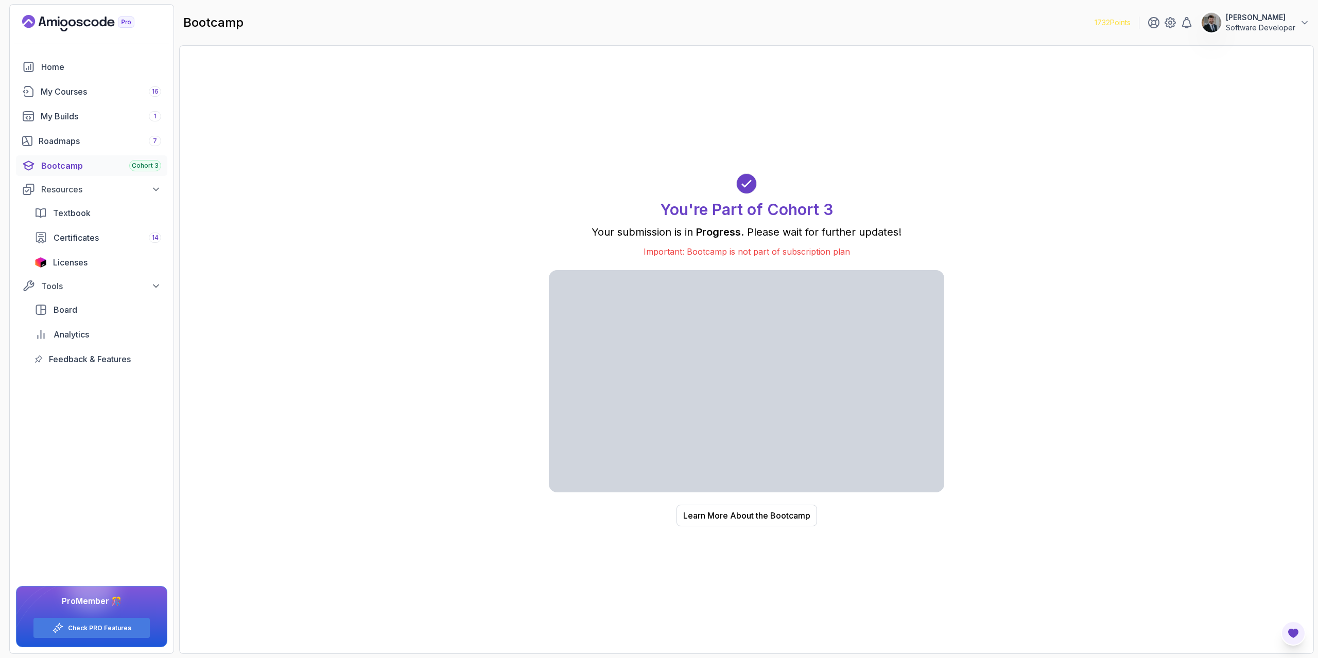
click at [1293, 633] on icon "Open Feedback Button" at bounding box center [1293, 633] width 10 height 9
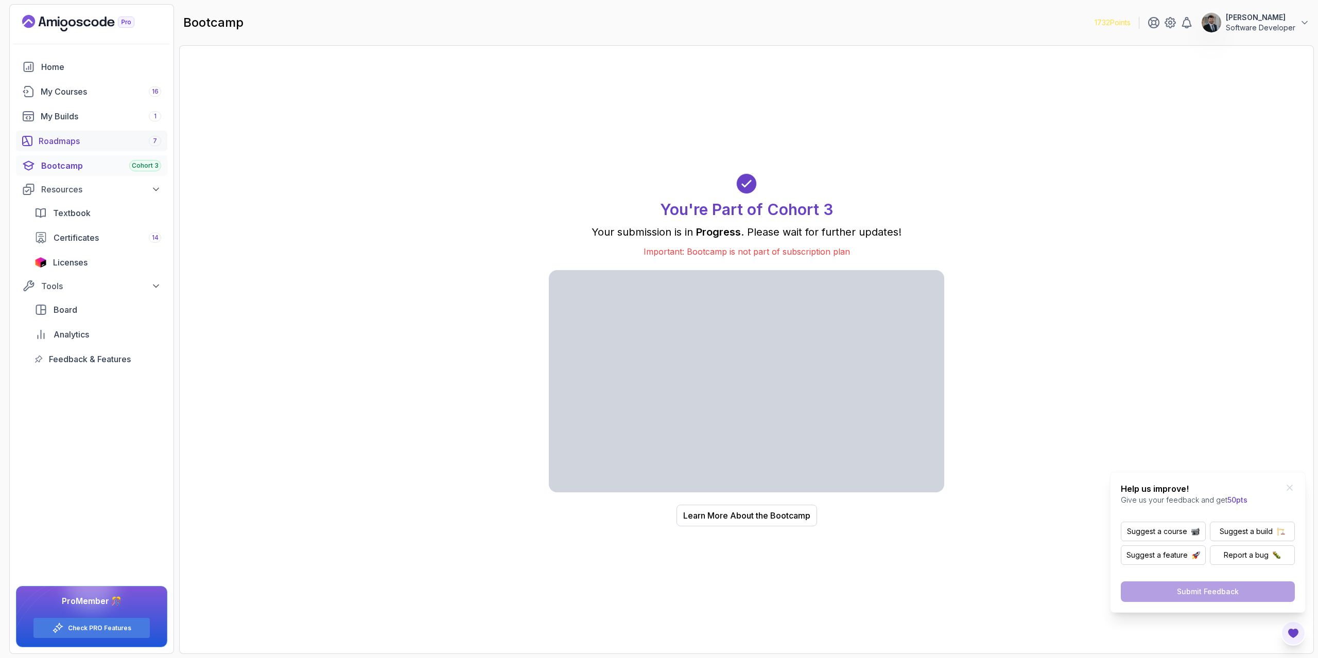
click at [62, 138] on div "Roadmaps 7" at bounding box center [100, 141] width 122 height 12
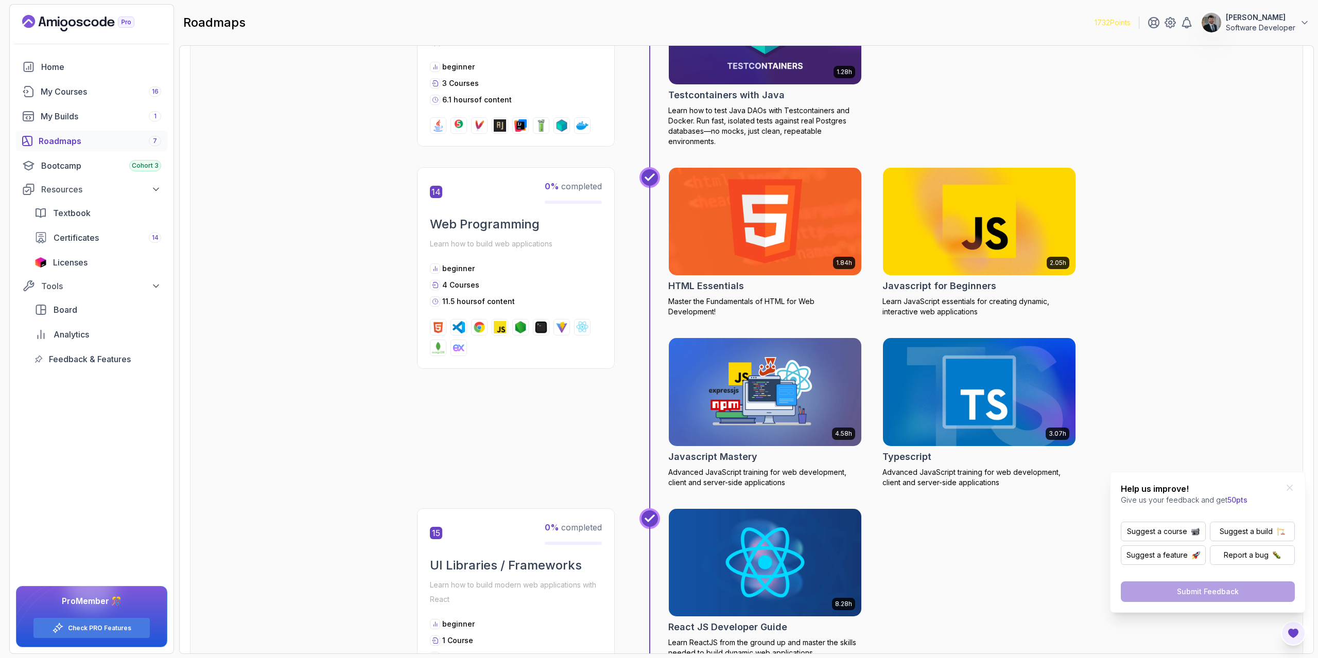
scroll to position [3551, 0]
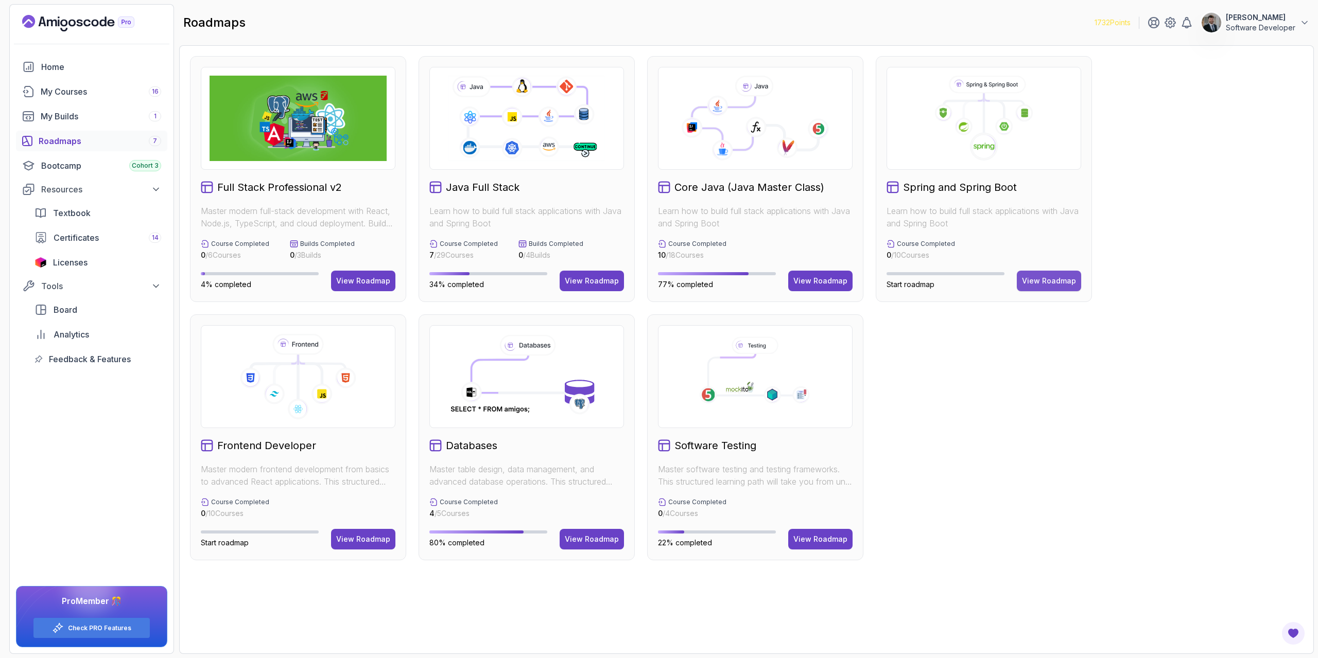
click at [1065, 281] on div "View Roadmap" at bounding box center [1049, 281] width 54 height 10
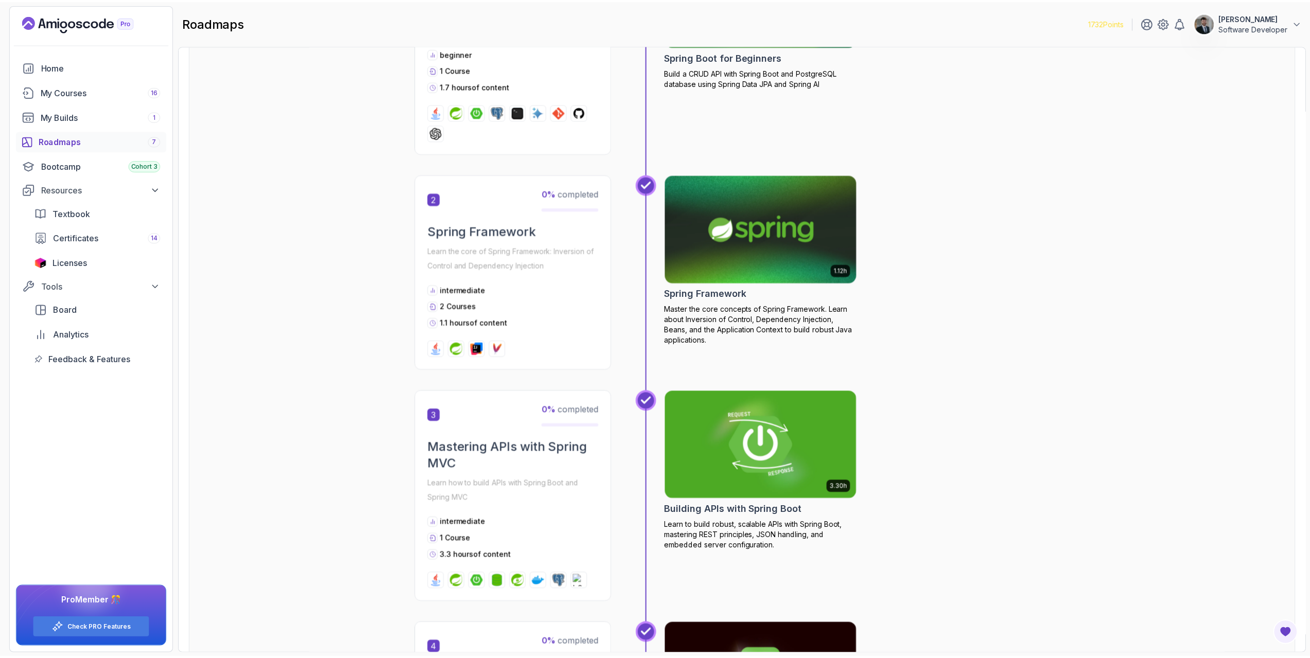
scroll to position [21, 0]
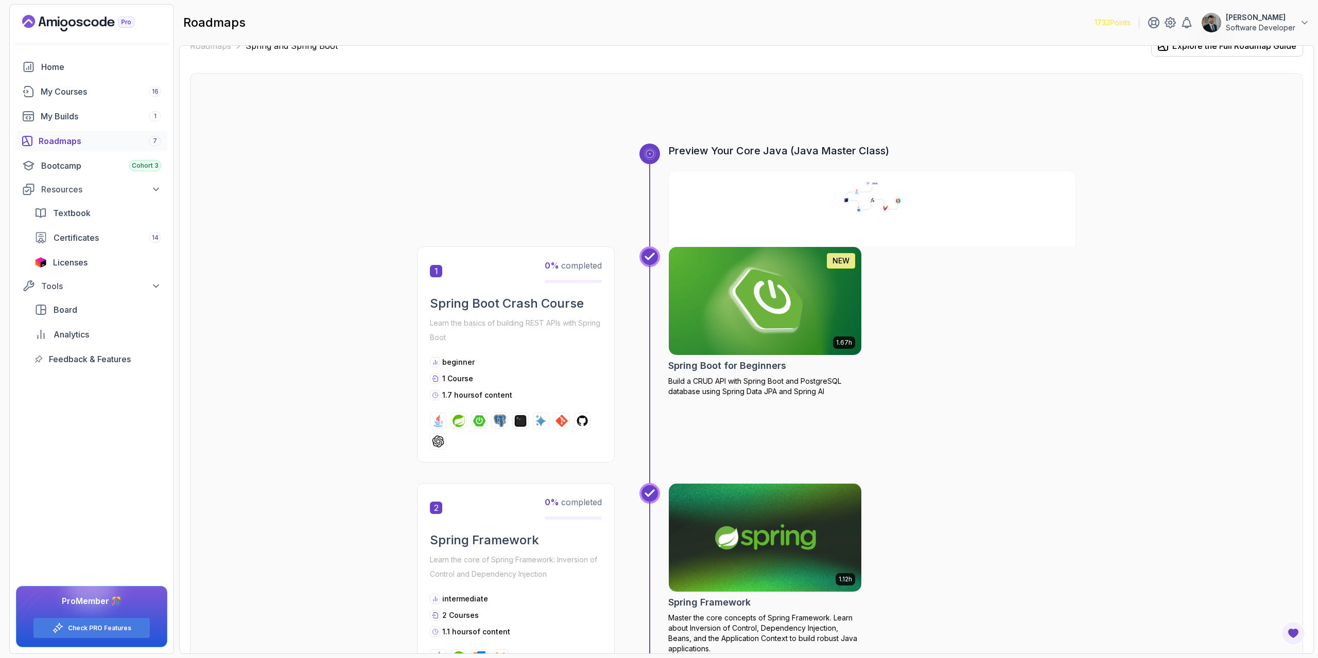
click at [759, 303] on img at bounding box center [765, 300] width 202 height 113
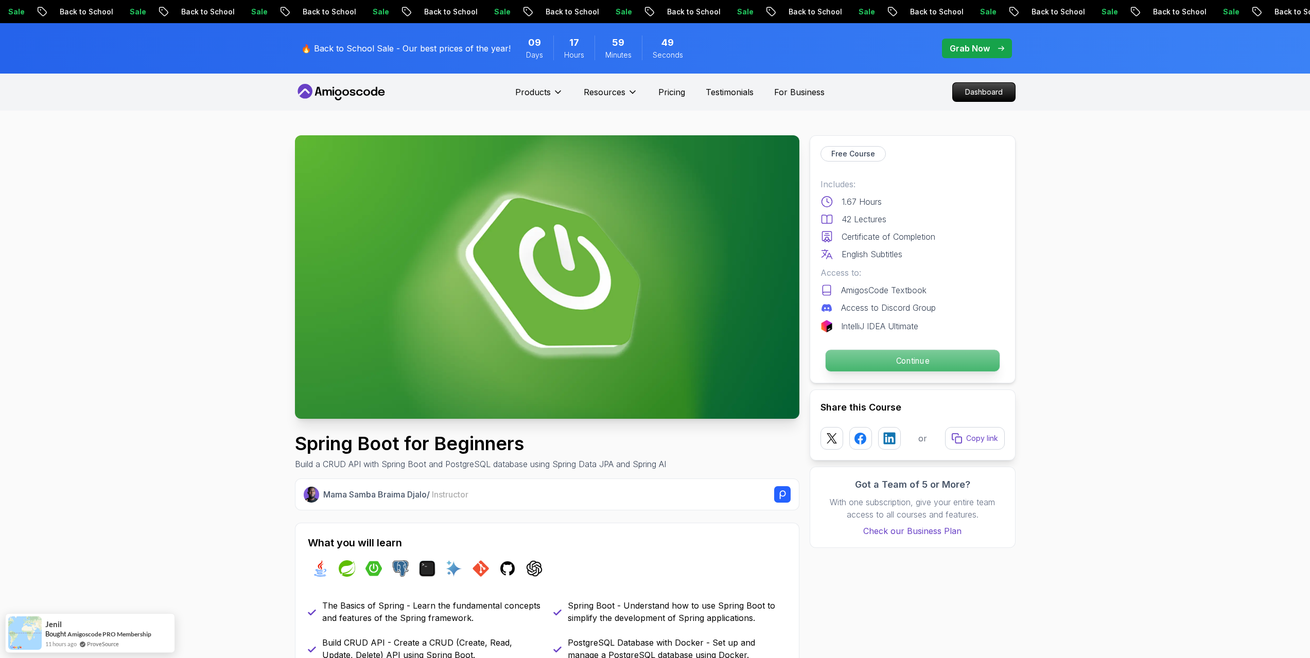
click at [878, 360] on p "Continue" at bounding box center [912, 361] width 174 height 22
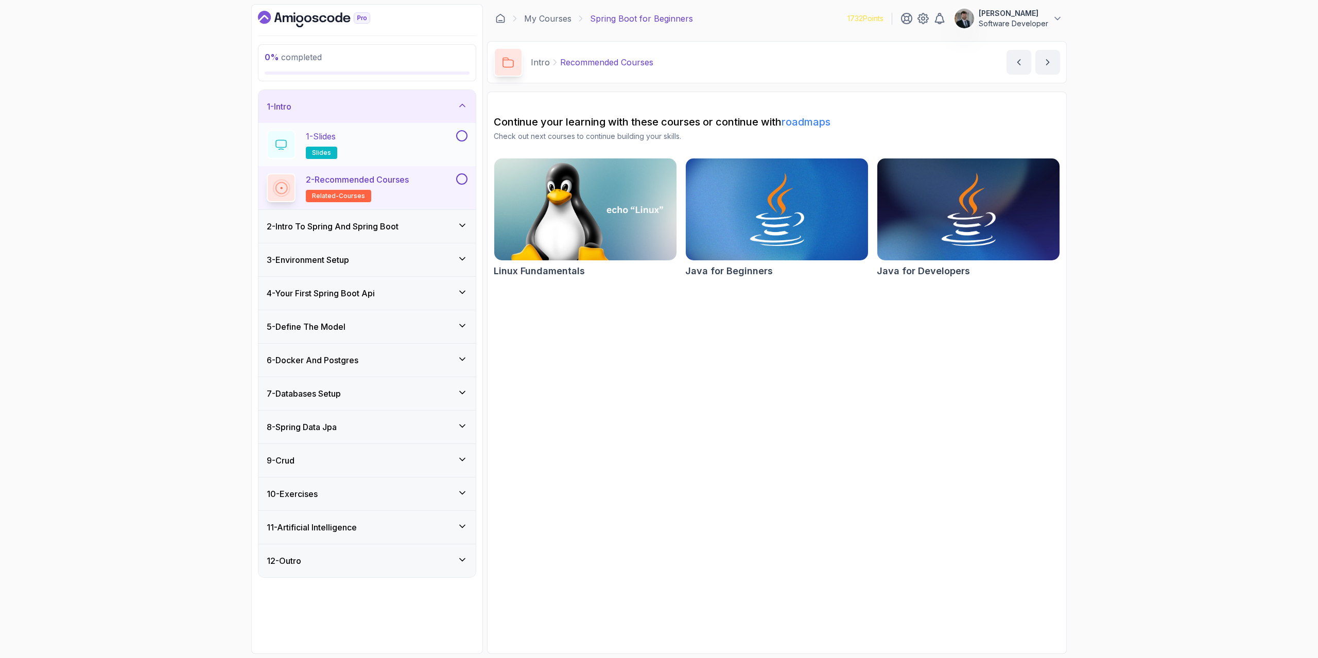
click at [462, 134] on button at bounding box center [461, 135] width 11 height 11
click at [460, 180] on button at bounding box center [461, 178] width 11 height 11
click at [438, 108] on div "1 - Intro" at bounding box center [367, 106] width 201 height 12
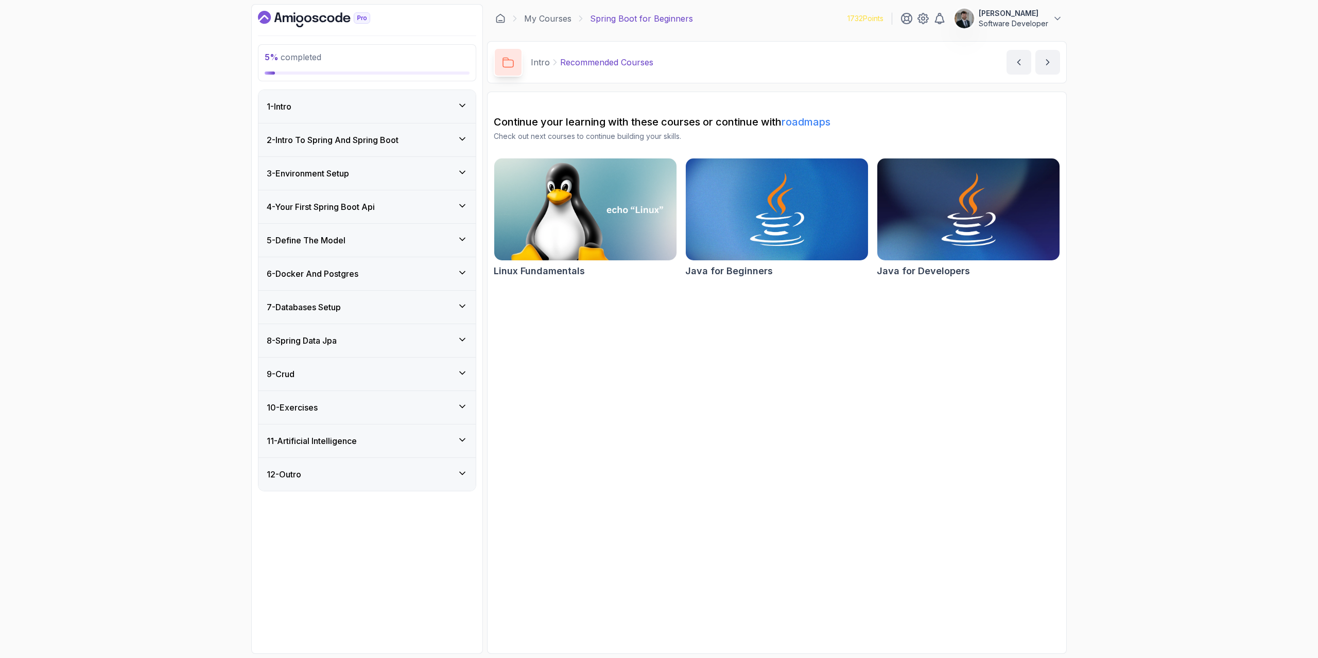
click at [372, 139] on h3 "2 - Intro To Spring And Spring Boot" at bounding box center [333, 140] width 132 height 12
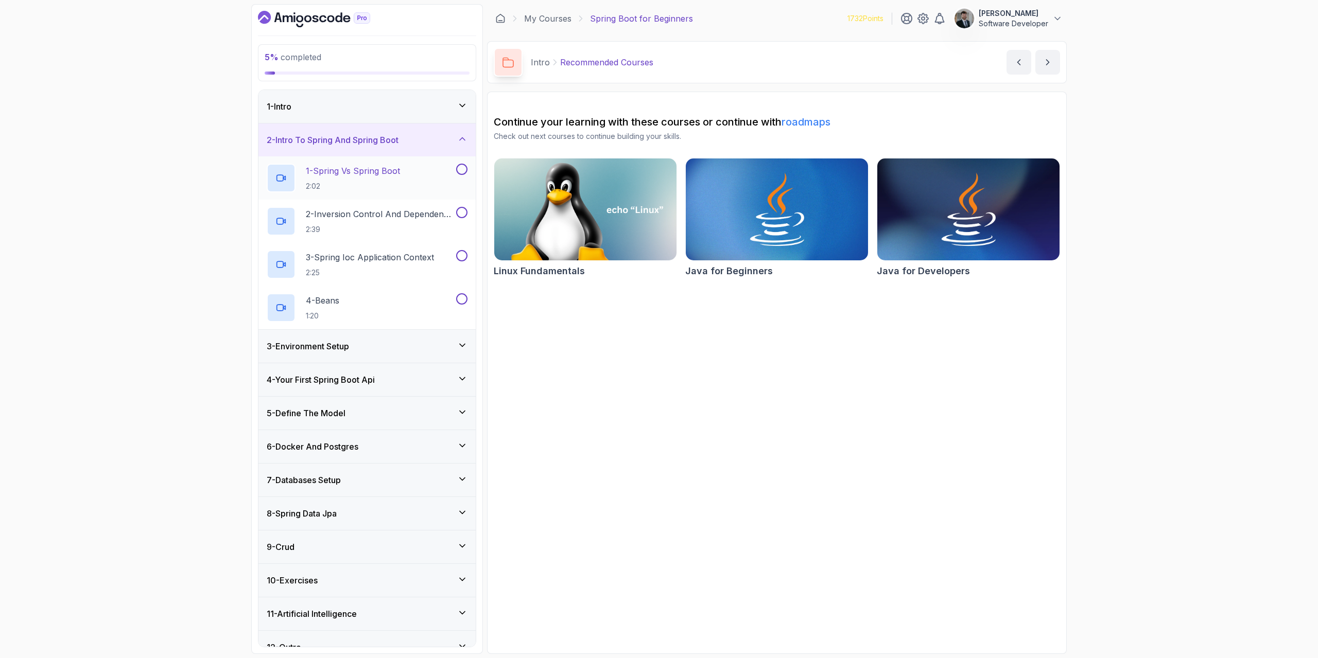
click at [377, 173] on p "1 - Spring Vs Spring Boot" at bounding box center [353, 171] width 94 height 12
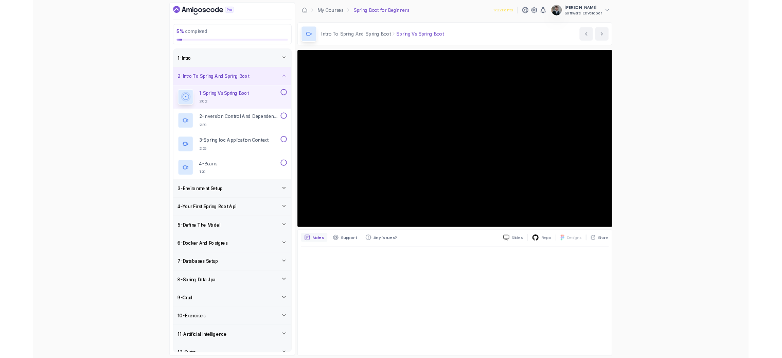
scroll to position [17, 0]
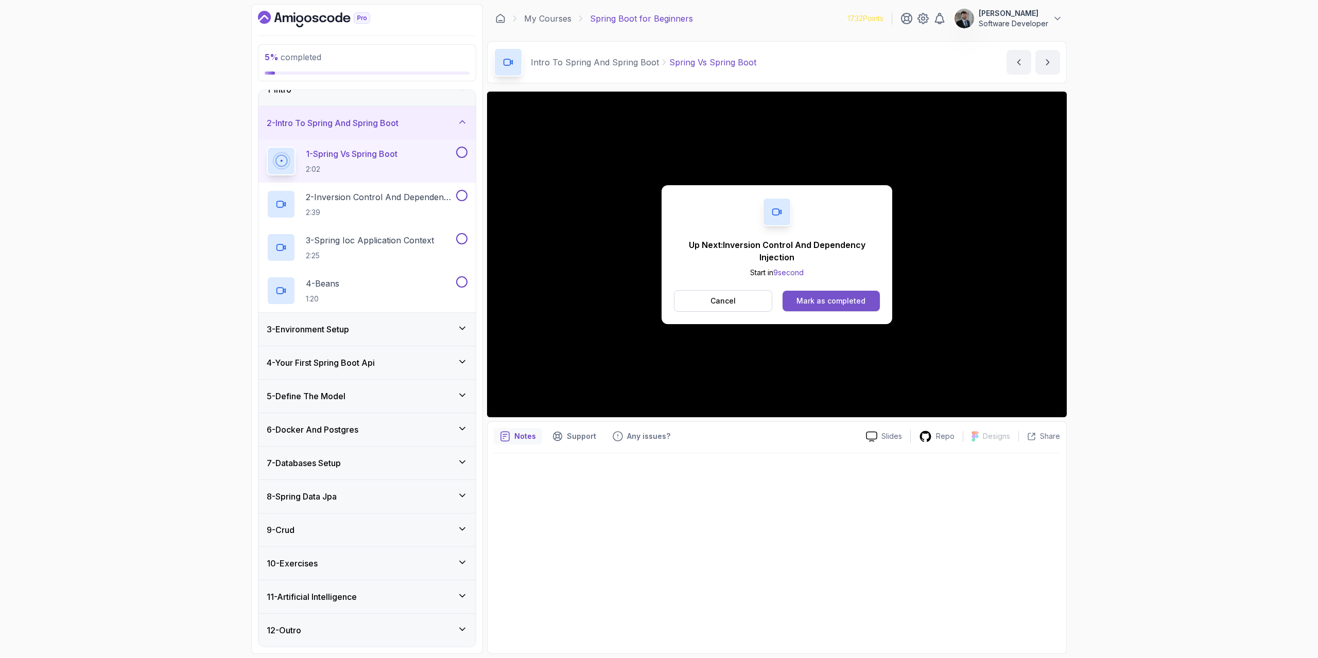
click at [840, 307] on button "Mark as completed" at bounding box center [830, 301] width 97 height 21
